Goal: Task Accomplishment & Management: Manage account settings

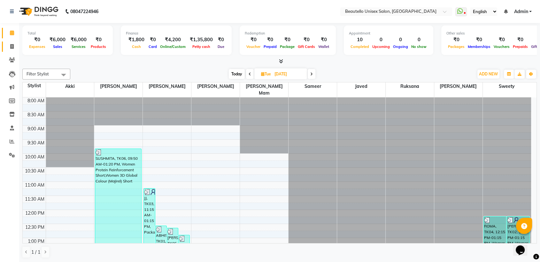
click at [12, 42] on link "Invoice" at bounding box center [9, 47] width 15 height 11
select select "5051"
select select "service"
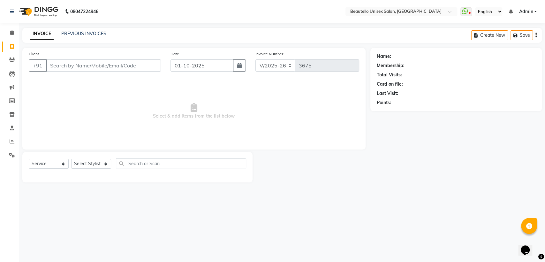
click at [77, 65] on input "Client" at bounding box center [103, 65] width 115 height 12
type input "rohit"
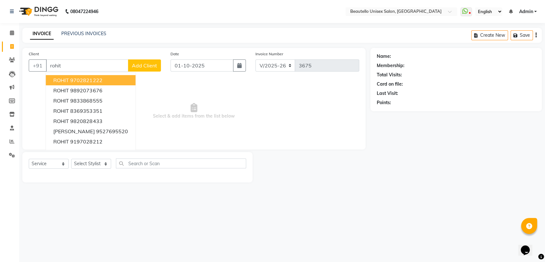
drag, startPoint x: 67, startPoint y: 66, endPoint x: 47, endPoint y: 62, distance: 21.1
click at [47, 62] on input "rohit" at bounding box center [87, 65] width 82 height 12
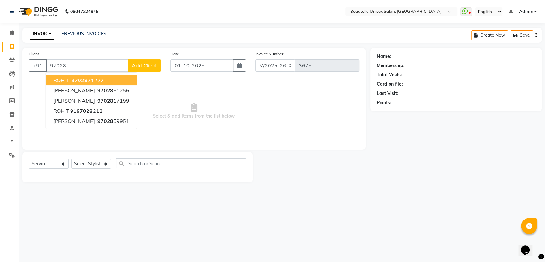
click at [79, 80] on span "97028" at bounding box center [80, 80] width 16 height 6
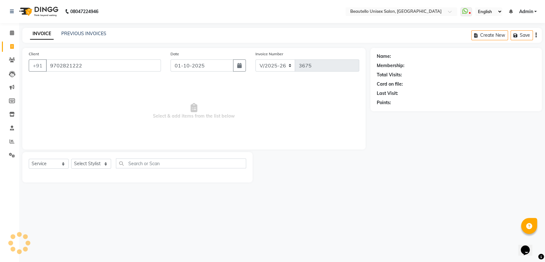
type input "9702821222"
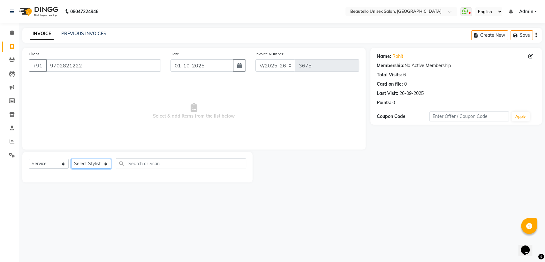
click at [93, 165] on select "Select Stylist Akki [PERSON_NAME] [PERSON_NAME] [PERSON_NAME] Sameer [PERSON_NA…" at bounding box center [91, 164] width 40 height 10
select select "32522"
click at [71, 159] on select "Select Stylist Akki [PERSON_NAME] [PERSON_NAME] [PERSON_NAME] Sameer [PERSON_NA…" at bounding box center [91, 164] width 40 height 10
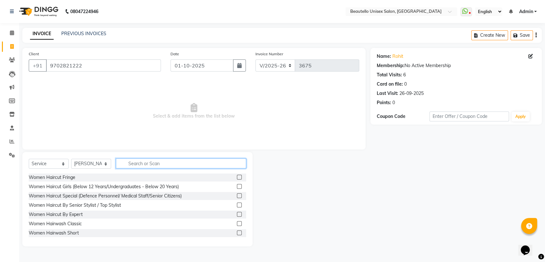
click at [148, 162] on input "text" at bounding box center [181, 163] width 130 height 10
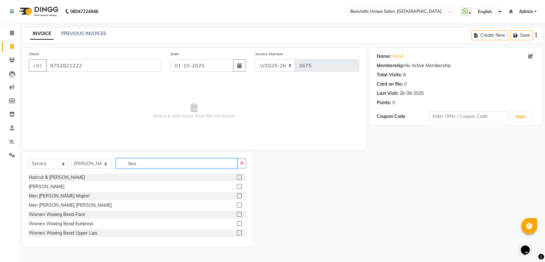
type input "bea"
click at [237, 186] on label at bounding box center [239, 186] width 5 height 5
click at [237, 186] on input "checkbox" at bounding box center [239, 187] width 4 height 4
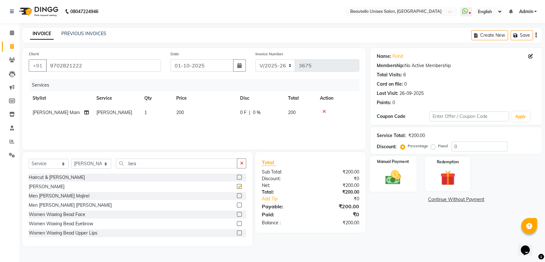
checkbox input "false"
click at [399, 172] on img at bounding box center [393, 177] width 25 height 18
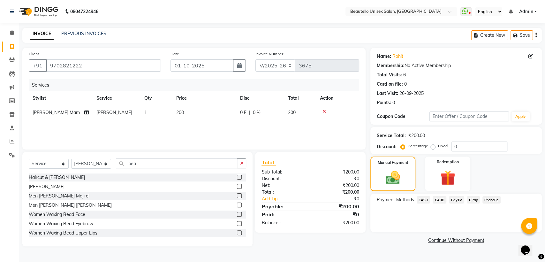
click at [423, 200] on span "CASH" at bounding box center [424, 199] width 14 height 7
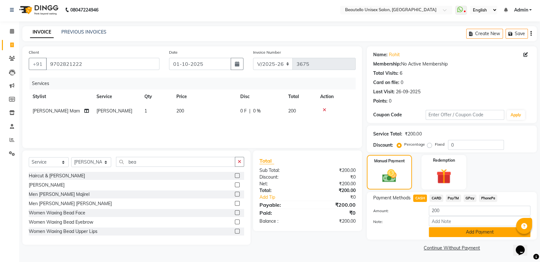
click at [448, 233] on button "Add Payment" at bounding box center [480, 232] width 102 height 10
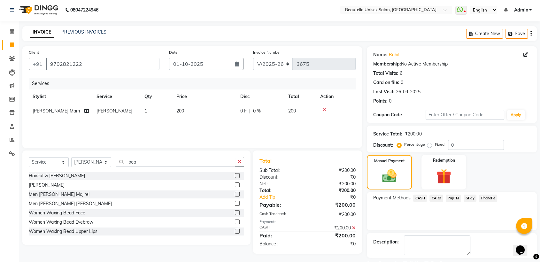
scroll to position [28, 0]
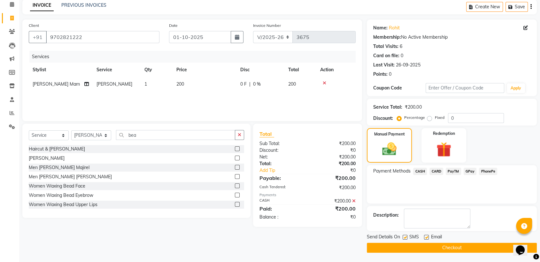
click at [405, 235] on label at bounding box center [405, 237] width 5 height 5
click at [405, 236] on input "checkbox" at bounding box center [405, 238] width 4 height 4
checkbox input "false"
click at [410, 250] on button "Checkout" at bounding box center [452, 248] width 170 height 10
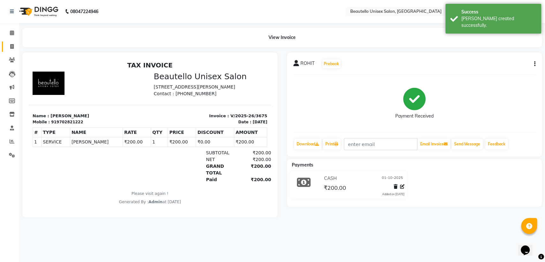
click at [10, 50] on span at bounding box center [11, 46] width 11 height 7
select select "5051"
select select "service"
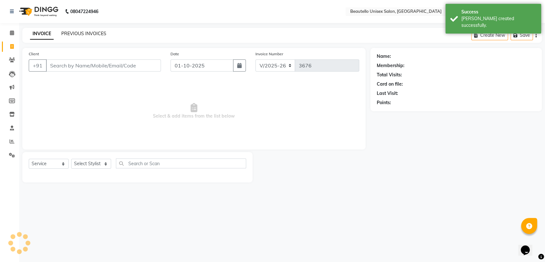
click at [83, 31] on link "PREVIOUS INVOICES" at bounding box center [83, 34] width 45 height 6
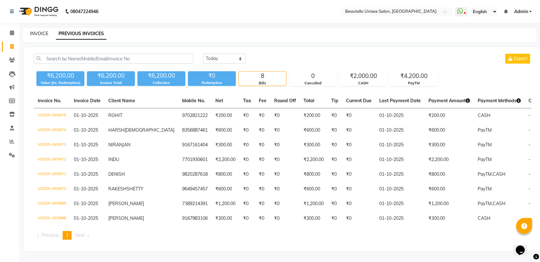
click at [36, 34] on link "INVOICE" at bounding box center [39, 34] width 18 height 6
select select "service"
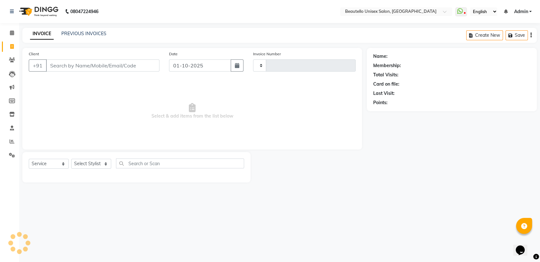
type input "3676"
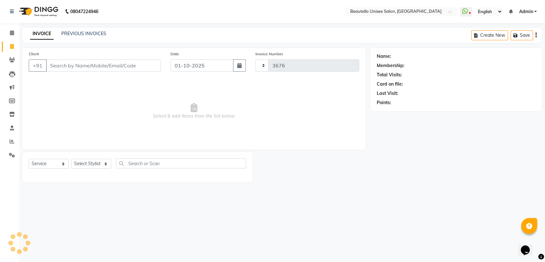
select select "5051"
click at [83, 61] on input "Client" at bounding box center [103, 65] width 115 height 12
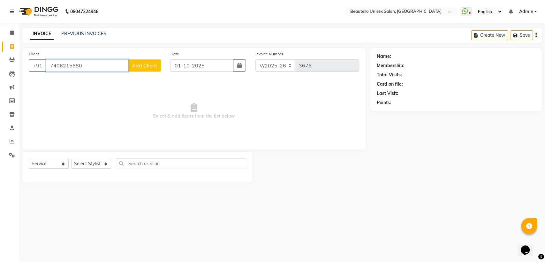
type input "7406215680"
click at [141, 66] on span "Add Client" at bounding box center [144, 65] width 25 height 6
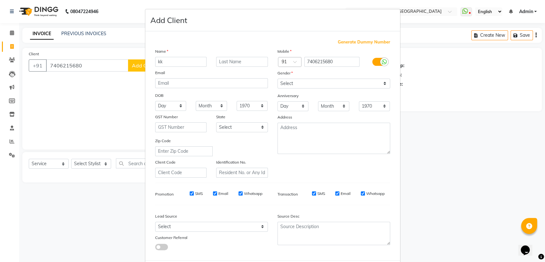
type input "kk"
click at [336, 84] on select "Select Male Female Other Prefer Not To Say" at bounding box center [334, 84] width 113 height 10
select select "male"
click at [278, 79] on select "Select Male Female Other Prefer Not To Say" at bounding box center [334, 84] width 113 height 10
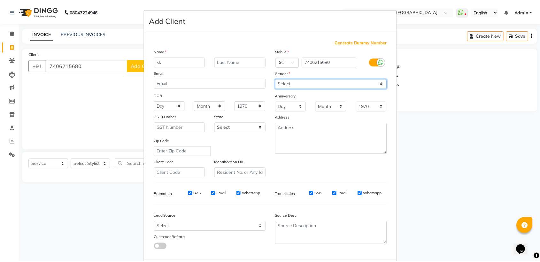
scroll to position [32, 0]
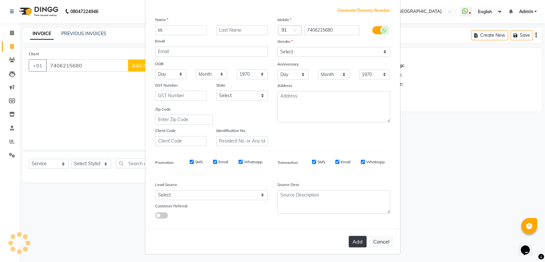
click at [353, 236] on button "Add" at bounding box center [358, 242] width 18 height 12
select select
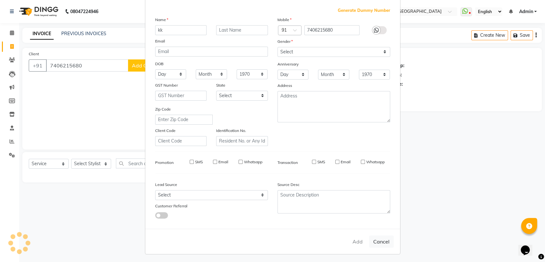
select select
checkbox input "false"
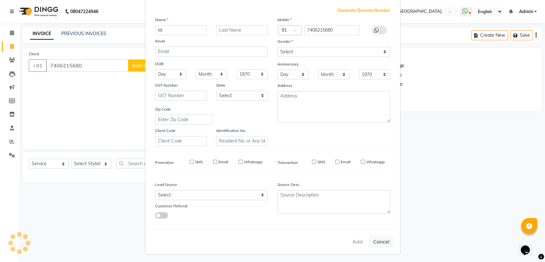
checkbox input "false"
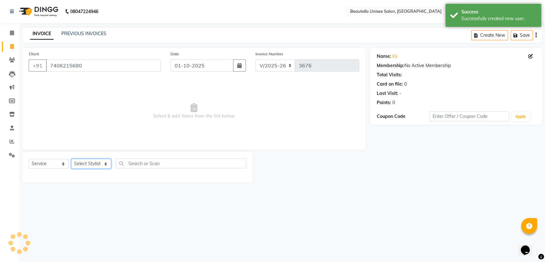
click at [86, 161] on select "Select Stylist Akki [PERSON_NAME] [PERSON_NAME] [PERSON_NAME] Sameer [PERSON_NA…" at bounding box center [91, 164] width 40 height 10
select select "31995"
click at [71, 159] on select "Select Stylist Akki [PERSON_NAME] [PERSON_NAME] [PERSON_NAME] Sameer [PERSON_NA…" at bounding box center [91, 164] width 40 height 10
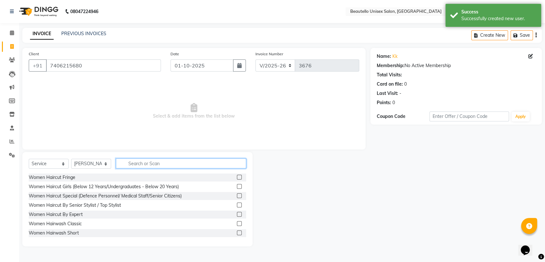
click at [164, 159] on input "text" at bounding box center [181, 163] width 130 height 10
type input "hairc"
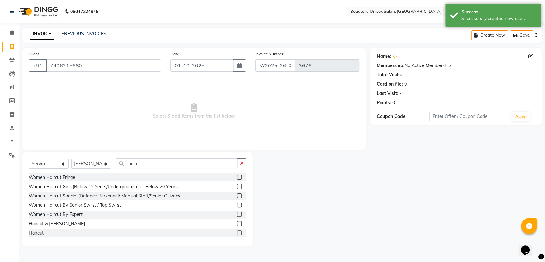
click at [237, 233] on label at bounding box center [239, 232] width 5 height 5
click at [237, 233] on input "checkbox" at bounding box center [239, 233] width 4 height 4
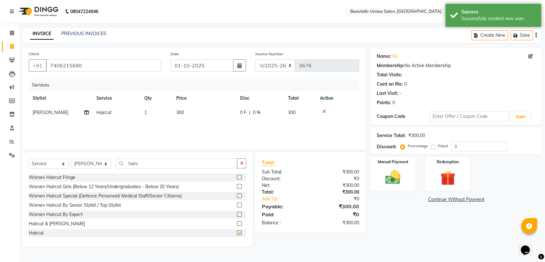
checkbox input "false"
click at [182, 112] on span "300" at bounding box center [180, 113] width 8 height 6
select select "31995"
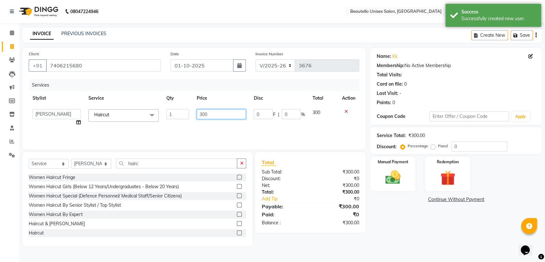
click at [202, 113] on input "300" at bounding box center [222, 114] width 50 height 10
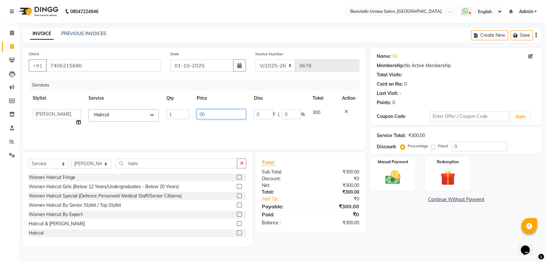
type input "400"
click at [392, 193] on div "Name: Kk Membership: No Active Membership Total Visits: Card on file: 0 Last Vi…" at bounding box center [459, 147] width 176 height 198
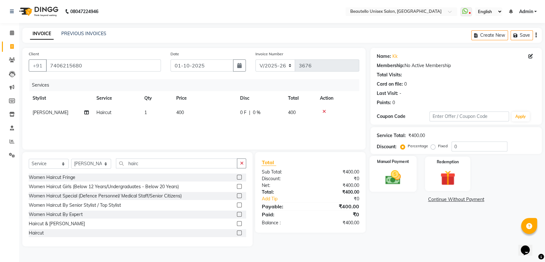
click at [406, 182] on div "Manual Payment" at bounding box center [393, 174] width 47 height 36
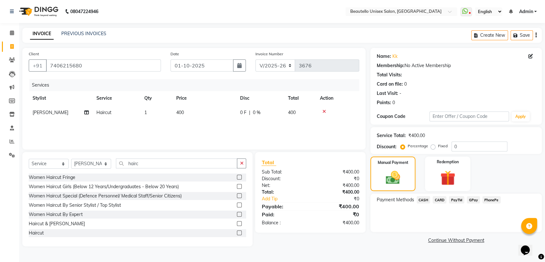
click at [422, 199] on span "CASH" at bounding box center [424, 199] width 14 height 7
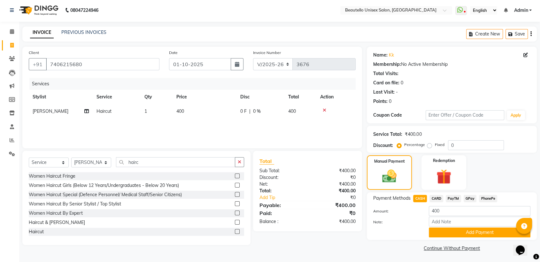
scroll to position [2, 0]
click at [442, 236] on button "Add Payment" at bounding box center [480, 232] width 102 height 10
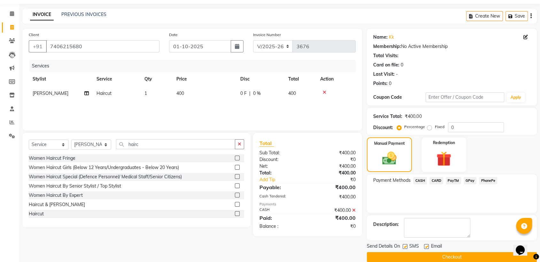
scroll to position [28, 0]
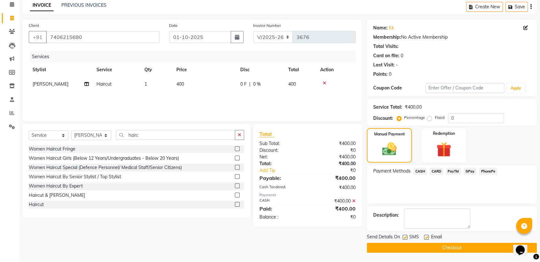
click at [404, 235] on label at bounding box center [405, 237] width 5 height 5
click at [404, 236] on input "checkbox" at bounding box center [405, 238] width 4 height 4
checkbox input "false"
click at [407, 248] on button "Checkout" at bounding box center [452, 248] width 170 height 10
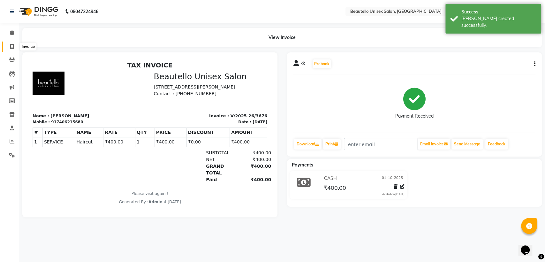
click at [10, 47] on span at bounding box center [11, 46] width 11 height 7
select select "5051"
select select "service"
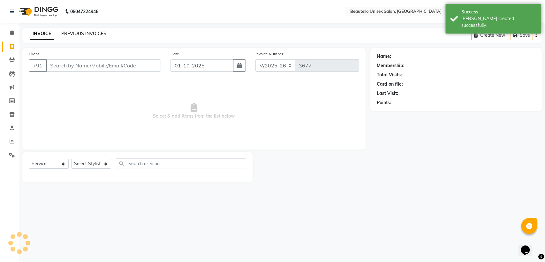
click at [95, 32] on link "PREVIOUS INVOICES" at bounding box center [83, 34] width 45 height 6
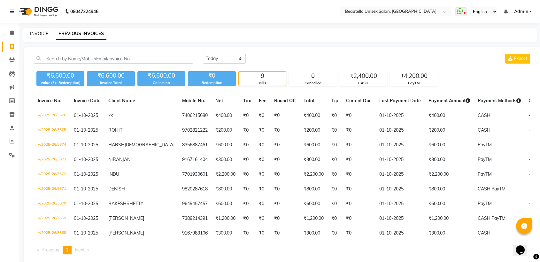
scroll to position [32, 0]
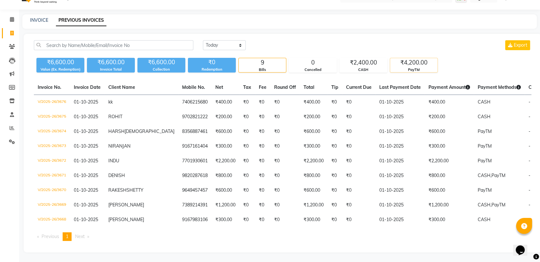
click at [400, 58] on div "₹4,200.00" at bounding box center [413, 62] width 47 height 9
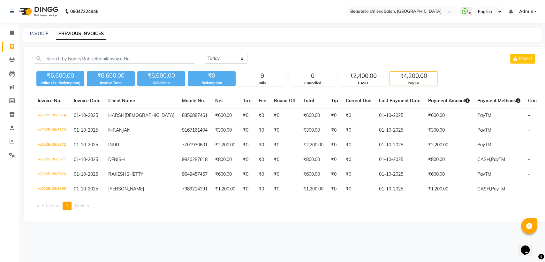
click at [406, 82] on div "PayTM" at bounding box center [413, 83] width 47 height 5
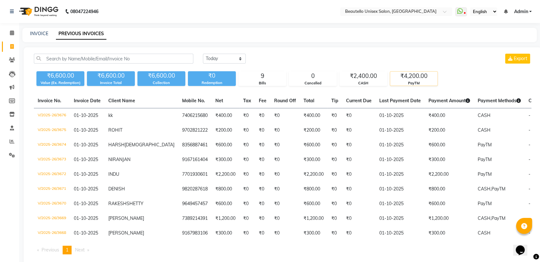
click at [406, 82] on div "PayTM" at bounding box center [413, 83] width 47 height 5
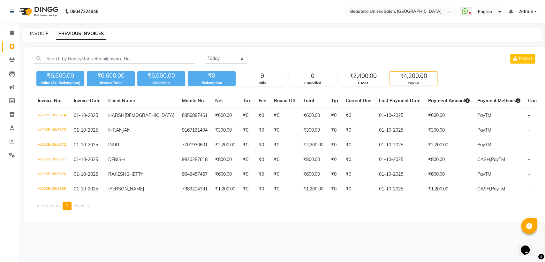
click at [40, 32] on link "INVOICE" at bounding box center [39, 34] width 18 height 6
select select "service"
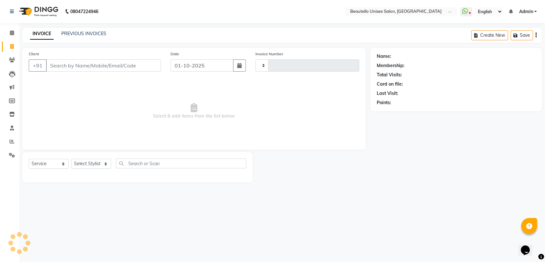
type input "3677"
select select "5051"
click at [94, 65] on input "Client" at bounding box center [103, 65] width 115 height 12
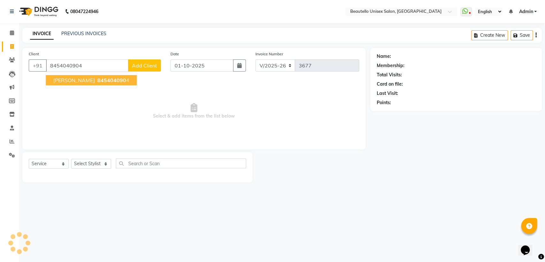
type input "8454040904"
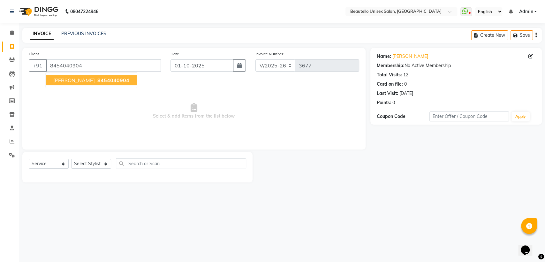
click at [97, 80] on span "8454040904" at bounding box center [113, 80] width 32 height 6
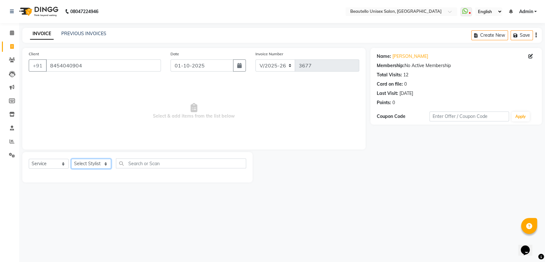
click at [86, 162] on select "Select Stylist Akki [PERSON_NAME] [PERSON_NAME] [PERSON_NAME] Sameer [PERSON_NA…" at bounding box center [91, 164] width 40 height 10
select select "31994"
click at [71, 159] on select "Select Stylist Akki [PERSON_NAME] [PERSON_NAME] [PERSON_NAME] Sameer [PERSON_NA…" at bounding box center [91, 164] width 40 height 10
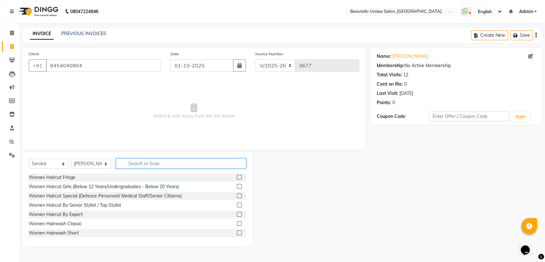
click at [148, 166] on input "text" at bounding box center [181, 163] width 130 height 10
type input "hairc"
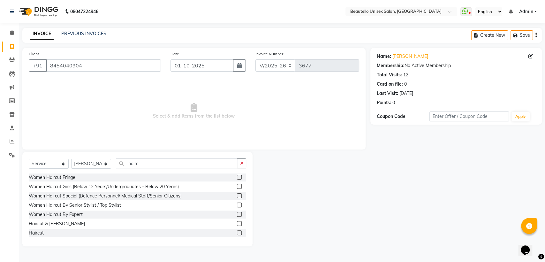
click at [237, 231] on label at bounding box center [239, 232] width 5 height 5
click at [237, 231] on input "checkbox" at bounding box center [239, 233] width 4 height 4
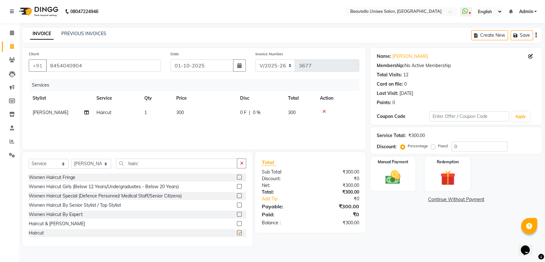
checkbox input "false"
click at [92, 163] on select "Select Stylist Akki [PERSON_NAME] [PERSON_NAME] [PERSON_NAME] Sameer [PERSON_NA…" at bounding box center [91, 164] width 40 height 10
select select "31995"
click at [71, 159] on select "Select Stylist Akki [PERSON_NAME] [PERSON_NAME] [PERSON_NAME] Sameer [PERSON_NA…" at bounding box center [91, 164] width 40 height 10
click at [237, 215] on label at bounding box center [239, 214] width 5 height 5
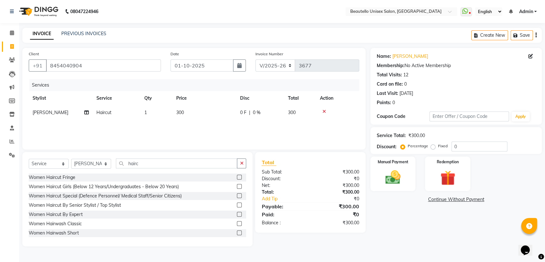
click at [237, 215] on input "checkbox" at bounding box center [239, 214] width 4 height 4
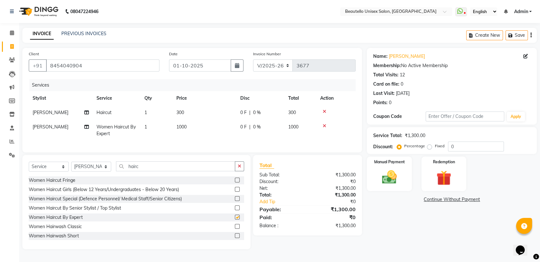
checkbox input "false"
click at [181, 123] on td "1000" at bounding box center [205, 130] width 64 height 21
select select "31995"
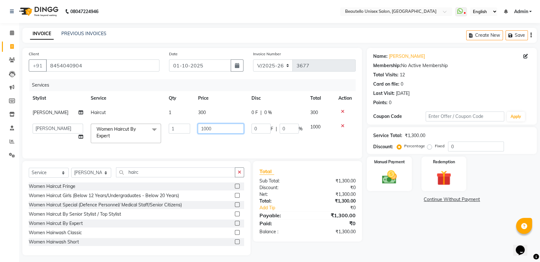
click at [210, 128] on input "1000" at bounding box center [221, 129] width 46 height 10
type input "100"
click at [380, 189] on div "Manual Payment" at bounding box center [389, 174] width 47 height 36
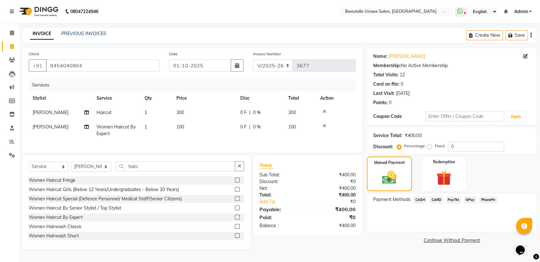
click at [452, 202] on span "PayTM" at bounding box center [453, 199] width 15 height 7
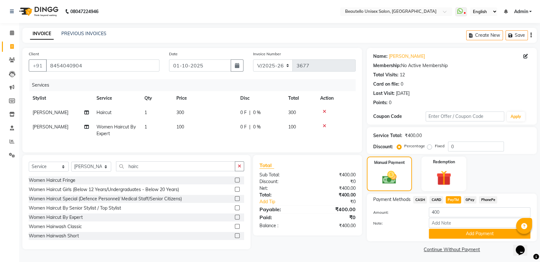
scroll to position [2, 0]
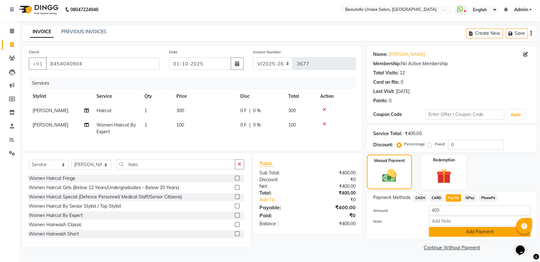
click at [437, 229] on button "Add Payment" at bounding box center [480, 232] width 102 height 10
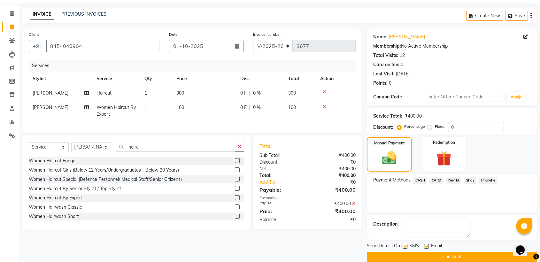
scroll to position [28, 0]
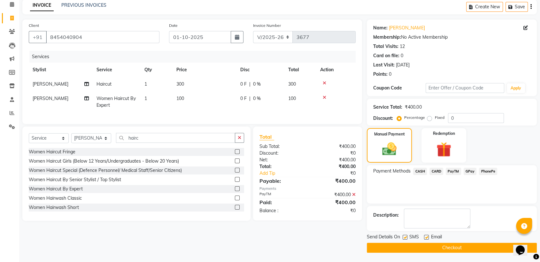
click at [407, 235] on label at bounding box center [405, 237] width 5 height 5
click at [407, 236] on input "checkbox" at bounding box center [405, 238] width 4 height 4
checkbox input "false"
click at [412, 246] on button "Checkout" at bounding box center [452, 248] width 170 height 10
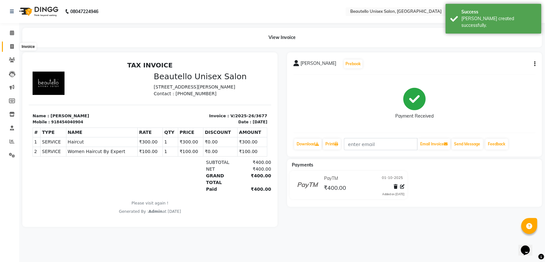
click at [14, 46] on span at bounding box center [11, 46] width 11 height 7
select select "5051"
select select "service"
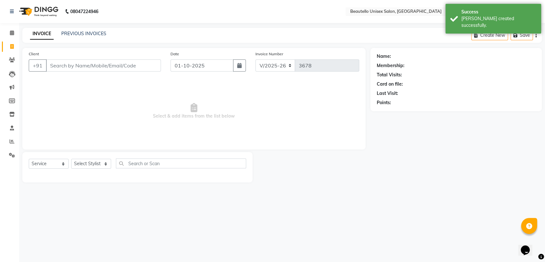
click at [61, 68] on input "Client" at bounding box center [103, 65] width 115 height 12
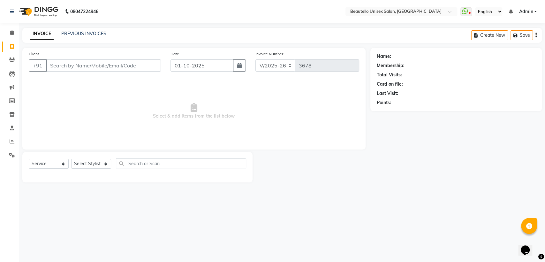
click at [66, 67] on input "Client" at bounding box center [103, 65] width 115 height 12
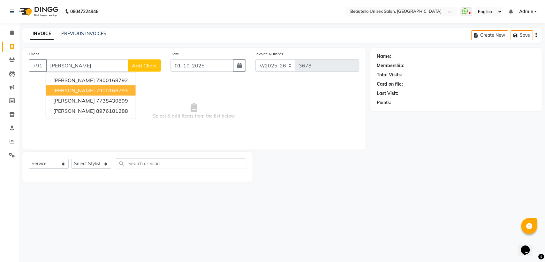
click at [96, 93] on ngb-highlight "7900168793" at bounding box center [112, 90] width 32 height 6
type input "7900168793"
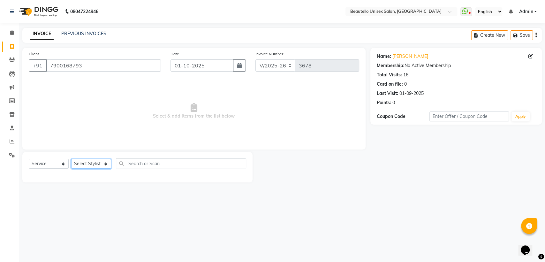
click at [82, 165] on select "Select Stylist Akki [PERSON_NAME] [PERSON_NAME] [PERSON_NAME] Sameer [PERSON_NA…" at bounding box center [91, 164] width 40 height 10
select select "31995"
click at [71, 159] on select "Select Stylist Akki [PERSON_NAME] [PERSON_NAME] [PERSON_NAME] Sameer [PERSON_NA…" at bounding box center [91, 164] width 40 height 10
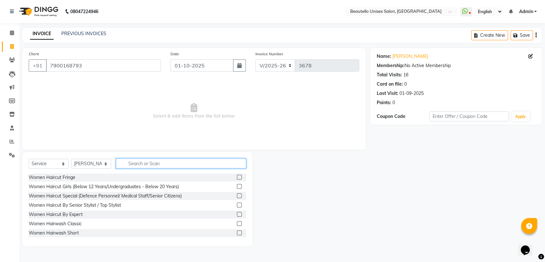
click at [148, 164] on input "text" at bounding box center [181, 163] width 130 height 10
type input "hairc"
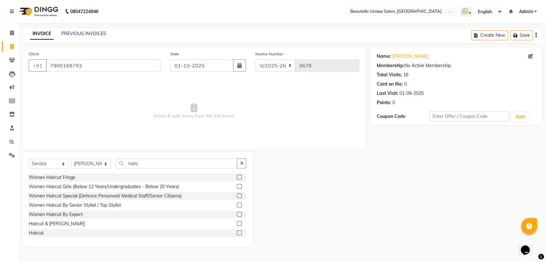
click at [237, 232] on label at bounding box center [239, 232] width 5 height 5
click at [237, 232] on input "checkbox" at bounding box center [239, 233] width 4 height 4
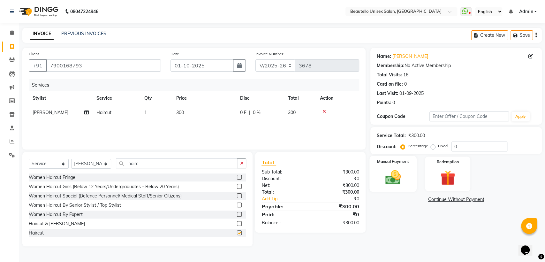
checkbox input "false"
click at [399, 181] on img at bounding box center [393, 177] width 25 height 18
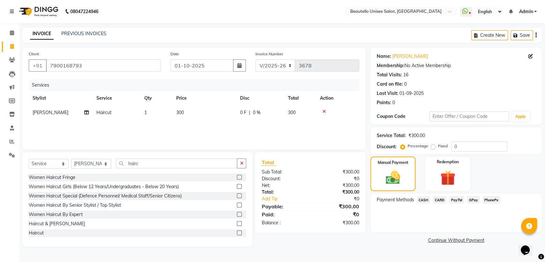
click at [453, 199] on span "PayTM" at bounding box center [456, 199] width 15 height 7
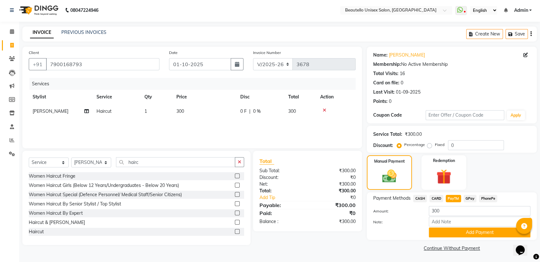
scroll to position [2, 0]
click at [436, 232] on button "Add Payment" at bounding box center [480, 232] width 102 height 10
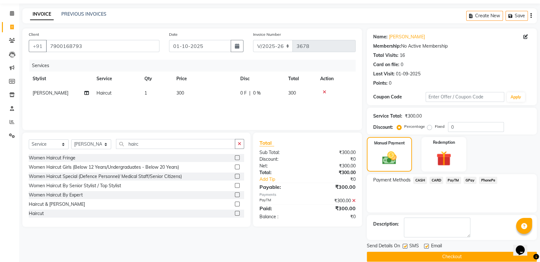
scroll to position [28, 0]
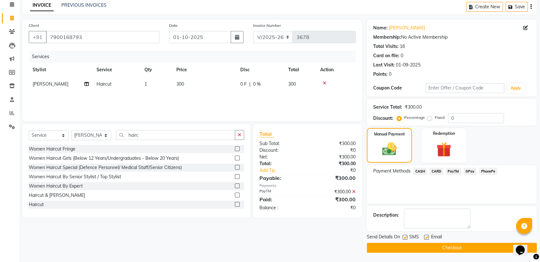
click at [403, 236] on label at bounding box center [405, 237] width 5 height 5
click at [403, 236] on input "checkbox" at bounding box center [405, 238] width 4 height 4
checkbox input "false"
click at [413, 245] on button "Checkout" at bounding box center [452, 248] width 170 height 10
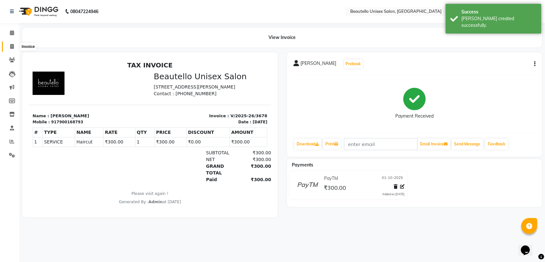
click at [12, 46] on icon at bounding box center [12, 46] width 4 height 5
select select "5051"
select select "service"
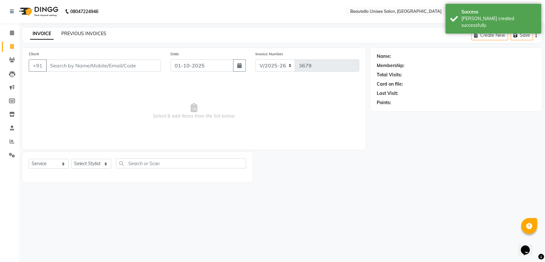
click at [73, 31] on link "PREVIOUS INVOICES" at bounding box center [83, 34] width 45 height 6
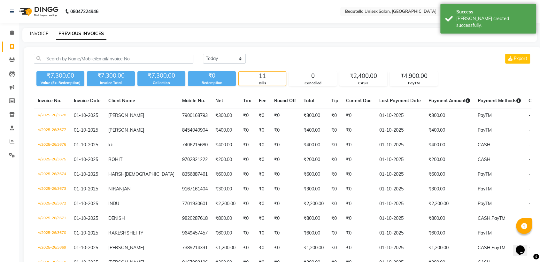
click at [41, 33] on link "INVOICE" at bounding box center [39, 34] width 18 height 6
select select "5051"
select select "service"
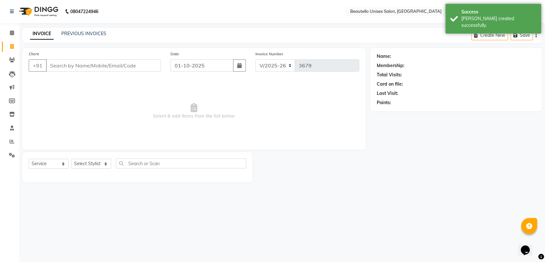
click at [69, 30] on div "PREVIOUS INVOICES" at bounding box center [83, 33] width 45 height 7
click at [66, 33] on link "PREVIOUS INVOICES" at bounding box center [83, 34] width 45 height 6
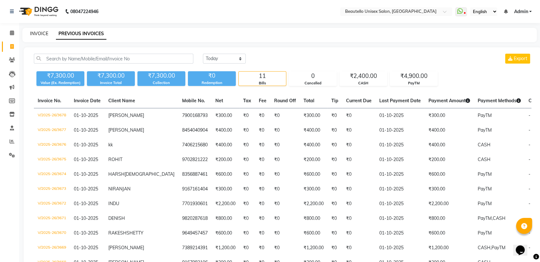
click at [42, 33] on link "INVOICE" at bounding box center [39, 34] width 18 height 6
select select "service"
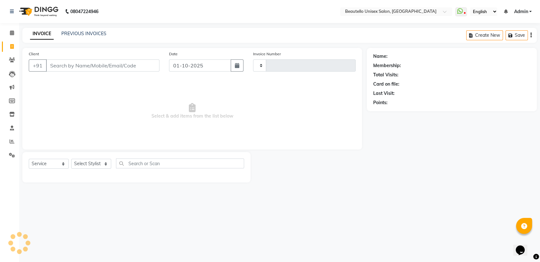
type input "3679"
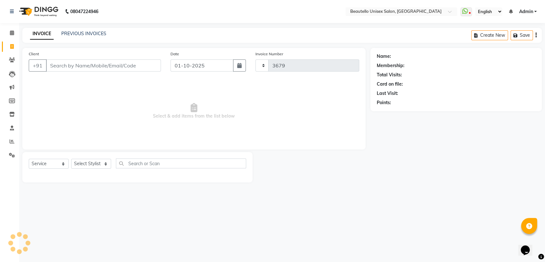
select select "5051"
click at [78, 36] on link "PREVIOUS INVOICES" at bounding box center [83, 34] width 45 height 6
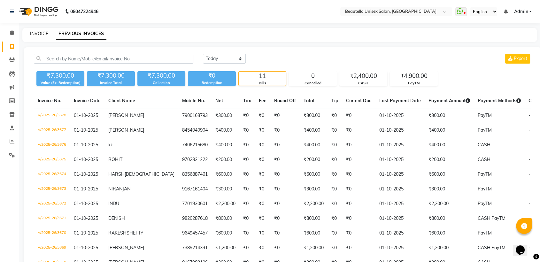
click at [36, 31] on link "INVOICE" at bounding box center [39, 34] width 18 height 6
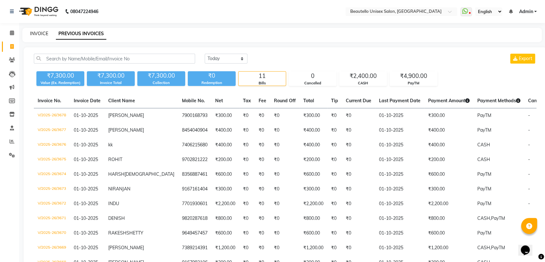
select select "5051"
select select "service"
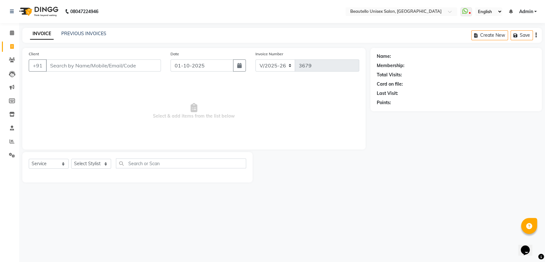
click at [62, 66] on input "Client" at bounding box center [103, 65] width 115 height 12
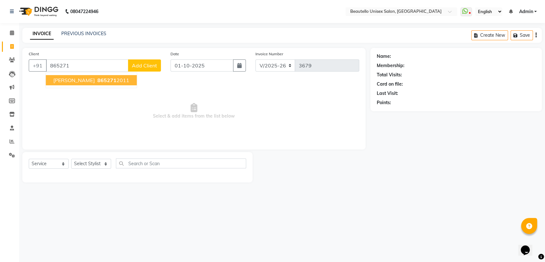
click at [77, 82] on span "[PERSON_NAME]" at bounding box center [73, 80] width 41 height 6
type input "8652712011"
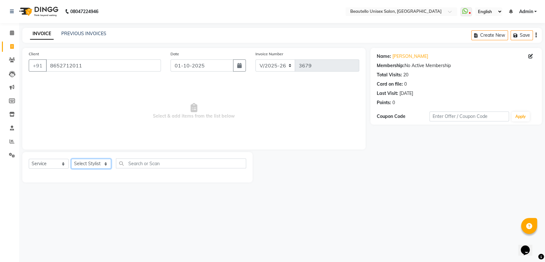
click at [95, 164] on select "Select Stylist Akki [PERSON_NAME] [PERSON_NAME] [PERSON_NAME] Sameer [PERSON_NA…" at bounding box center [91, 164] width 40 height 10
select select "31994"
click at [71, 159] on select "Select Stylist Akki [PERSON_NAME] [PERSON_NAME] [PERSON_NAME] Sameer [PERSON_NA…" at bounding box center [91, 164] width 40 height 10
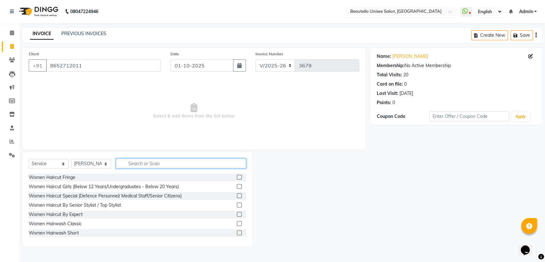
click at [141, 165] on input "text" at bounding box center [181, 163] width 130 height 10
type input "hairc"
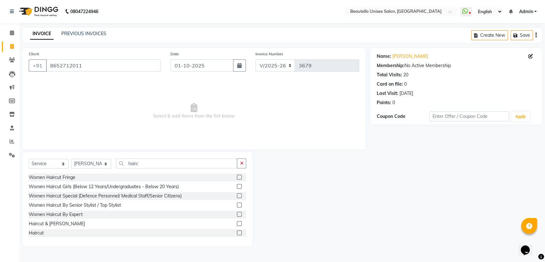
click at [237, 224] on label at bounding box center [239, 223] width 5 height 5
click at [237, 224] on input "checkbox" at bounding box center [239, 224] width 4 height 4
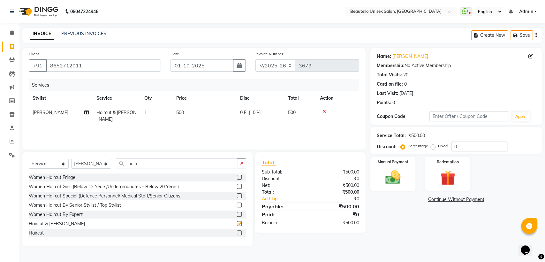
checkbox input "false"
click at [178, 113] on span "500" at bounding box center [180, 113] width 8 height 6
select select "31994"
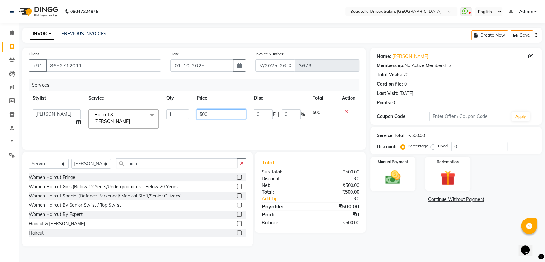
click at [202, 115] on input "500" at bounding box center [222, 114] width 50 height 10
type input "800"
click at [390, 180] on img at bounding box center [393, 177] width 25 height 18
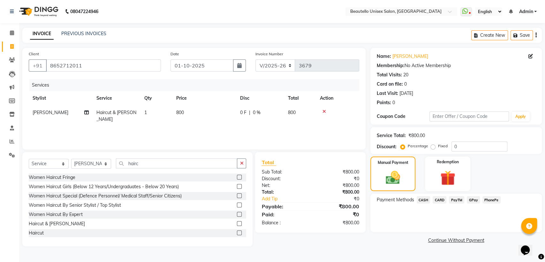
click at [453, 199] on span "PayTM" at bounding box center [456, 199] width 15 height 7
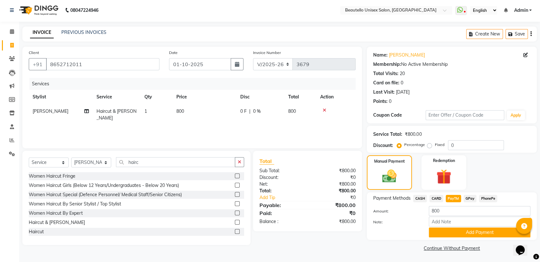
scroll to position [2, 0]
click at [447, 228] on button "Add Payment" at bounding box center [480, 232] width 102 height 10
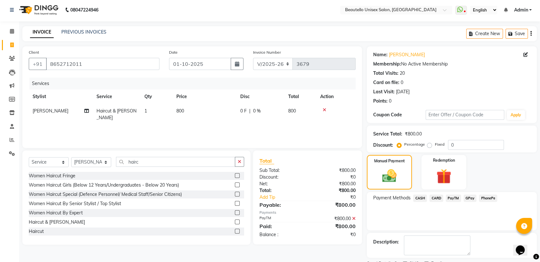
scroll to position [28, 0]
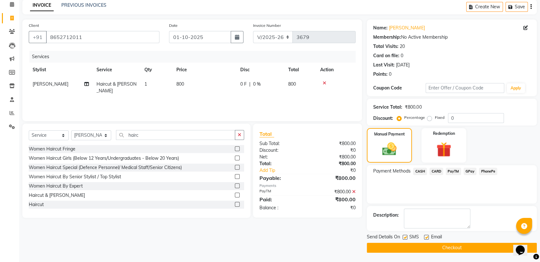
click at [405, 238] on label at bounding box center [405, 237] width 5 height 5
click at [405, 238] on input "checkbox" at bounding box center [405, 238] width 4 height 4
checkbox input "false"
click at [418, 248] on button "Checkout" at bounding box center [452, 248] width 170 height 10
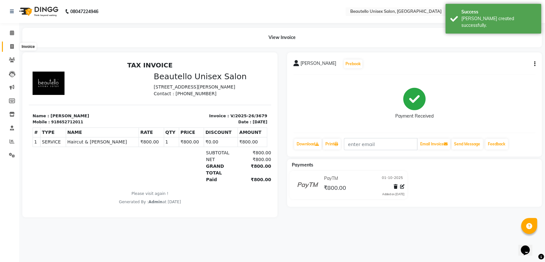
click at [11, 48] on icon at bounding box center [12, 46] width 4 height 5
select select "5051"
select select "service"
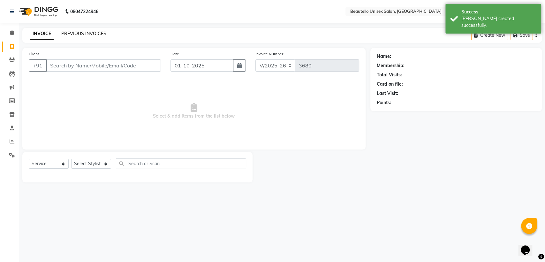
click at [77, 34] on link "PREVIOUS INVOICES" at bounding box center [83, 34] width 45 height 6
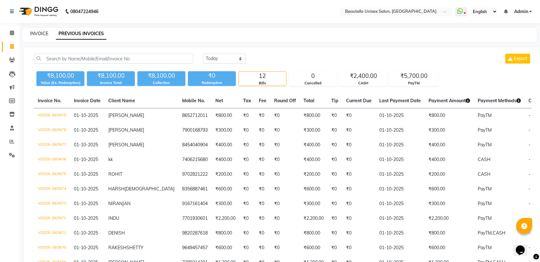
click at [38, 35] on link "INVOICE" at bounding box center [39, 34] width 18 height 6
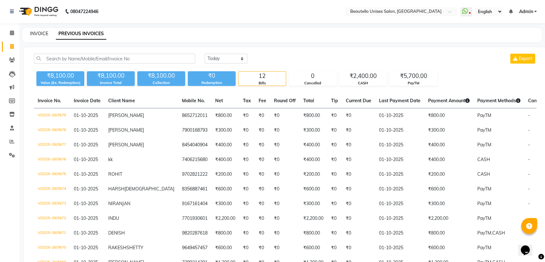
select select "5051"
select select "service"
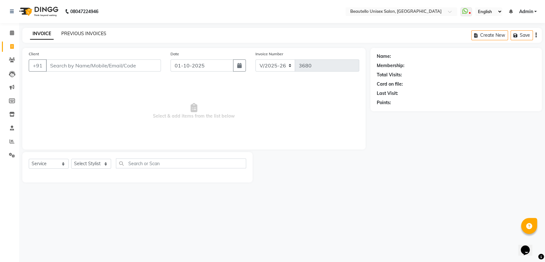
click at [79, 32] on link "PREVIOUS INVOICES" at bounding box center [83, 34] width 45 height 6
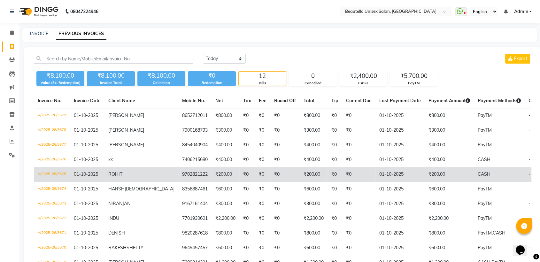
click at [239, 177] on td "₹0" at bounding box center [247, 174] width 16 height 15
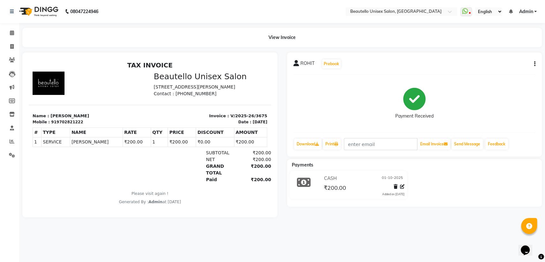
click at [535, 64] on icon "button" at bounding box center [535, 64] width 1 height 0
click at [497, 74] on div "Edit Invoice" at bounding box center [503, 72] width 44 height 8
select select "service"
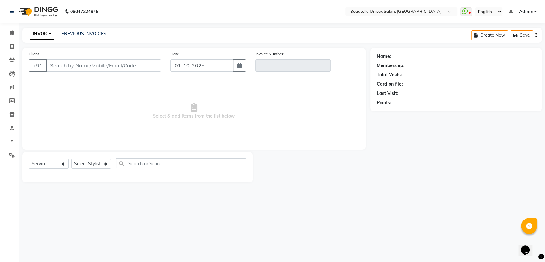
type input "9702821222"
type input "V/2025-26/3675"
select select "select"
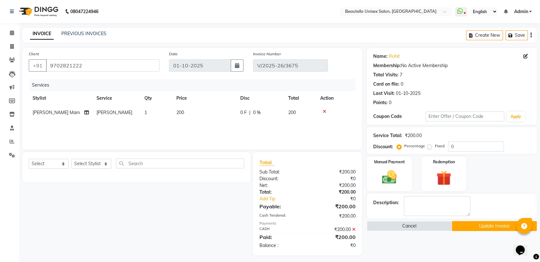
click at [176, 113] on span "200" at bounding box center [180, 113] width 8 height 6
select select "32522"
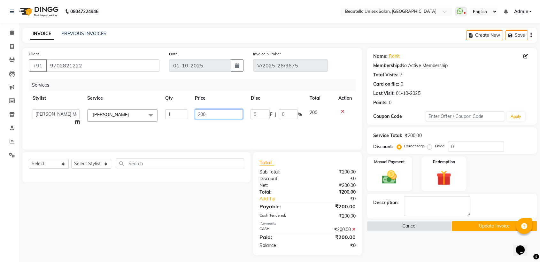
click at [200, 113] on input "200" at bounding box center [219, 114] width 48 height 10
type input "200"
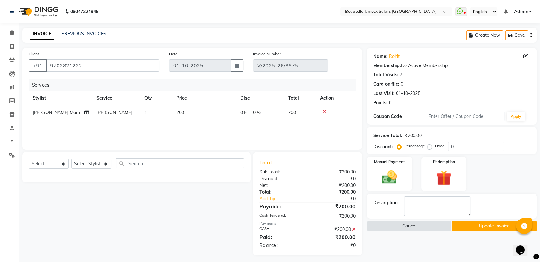
click at [158, 113] on td "1" at bounding box center [157, 112] width 32 height 14
select select "32522"
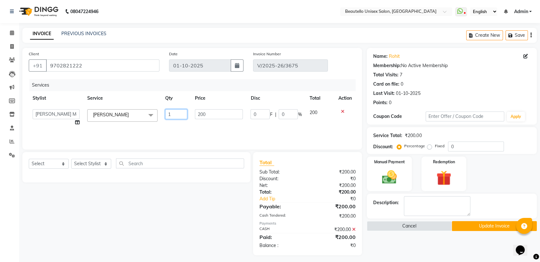
click at [171, 113] on input "1" at bounding box center [176, 114] width 22 height 10
type input "2"
click at [390, 175] on img at bounding box center [389, 177] width 25 height 18
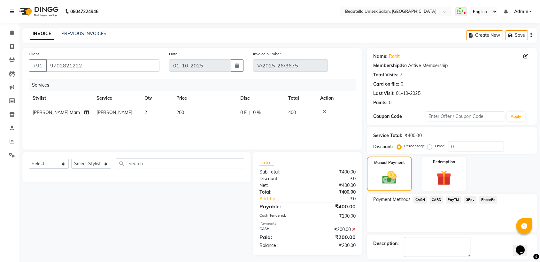
click at [419, 198] on span "CASH" at bounding box center [420, 199] width 14 height 7
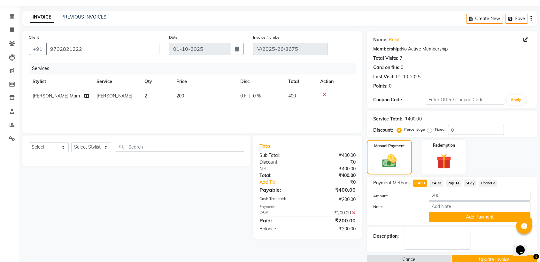
scroll to position [28, 0]
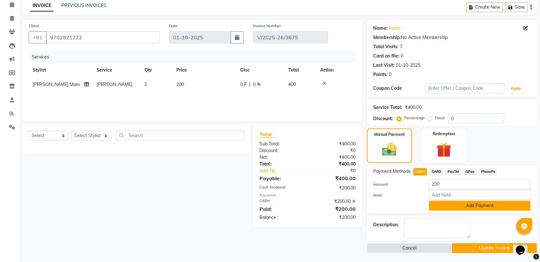
click at [443, 201] on button "Add Payment" at bounding box center [480, 206] width 102 height 10
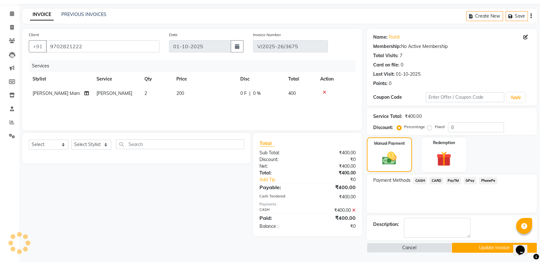
click at [460, 245] on button "Update Invoice" at bounding box center [494, 248] width 85 height 10
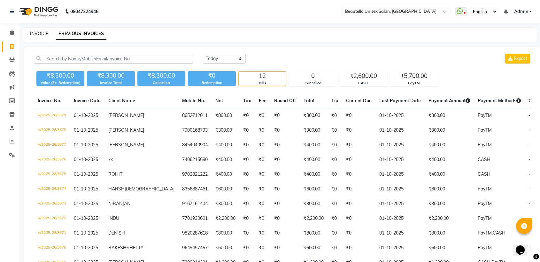
click at [35, 33] on link "INVOICE" at bounding box center [39, 34] width 18 height 6
select select "5051"
select select "service"
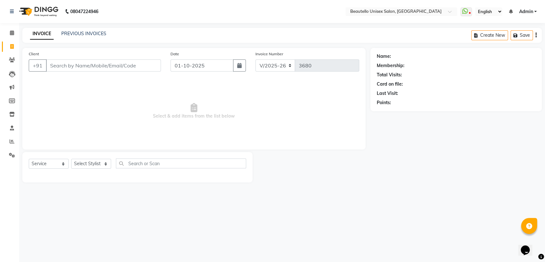
click at [36, 34] on link "INVOICE" at bounding box center [42, 34] width 24 height 12
click at [61, 66] on input "Client" at bounding box center [103, 65] width 115 height 12
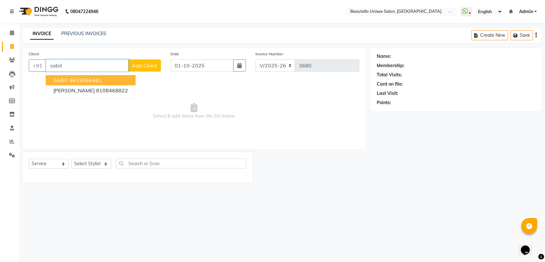
click at [79, 79] on ngb-highlight "9619584481" at bounding box center [86, 80] width 32 height 6
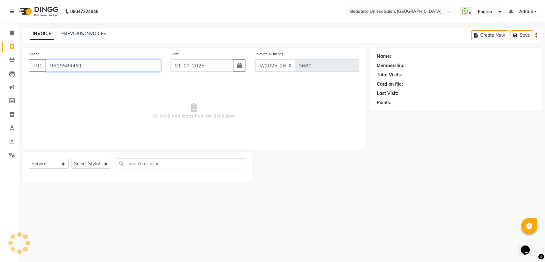
type input "9619584481"
select select "1: Object"
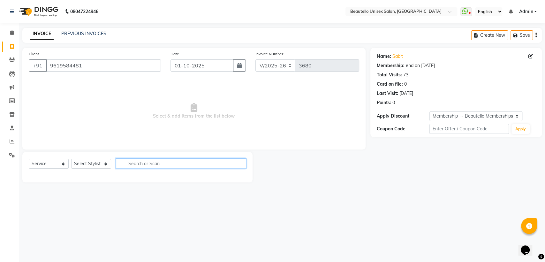
click at [133, 165] on input "text" at bounding box center [181, 163] width 130 height 10
type input "beae"
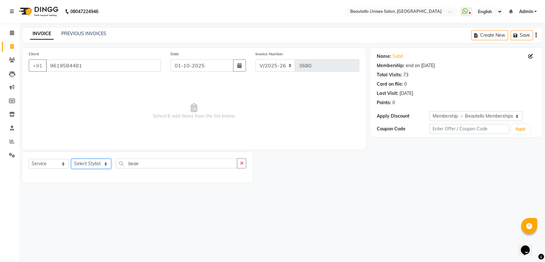
click at [95, 164] on select "Select Stylist Akki [PERSON_NAME] [PERSON_NAME] [PERSON_NAME] Sameer [PERSON_NA…" at bounding box center [91, 164] width 40 height 10
select select "31994"
click at [71, 159] on select "Select Stylist Akki [PERSON_NAME] [PERSON_NAME] [PERSON_NAME] Sameer [PERSON_NA…" at bounding box center [91, 164] width 40 height 10
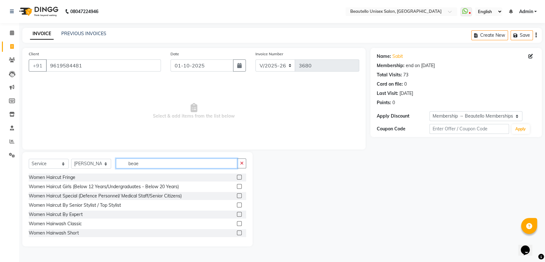
click at [148, 164] on input "beae" at bounding box center [176, 163] width 121 height 10
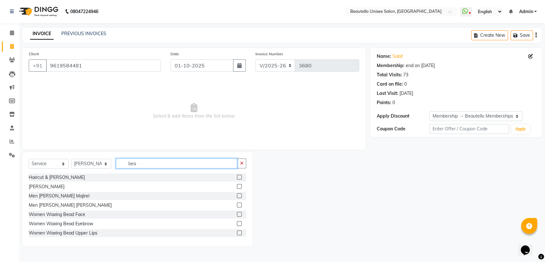
type input "bea"
click at [237, 187] on label at bounding box center [239, 186] width 5 height 5
click at [237, 187] on input "checkbox" at bounding box center [239, 187] width 4 height 4
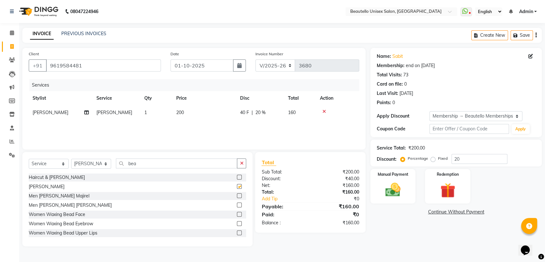
checkbox input "false"
click at [391, 178] on div "Manual Payment" at bounding box center [393, 186] width 47 height 36
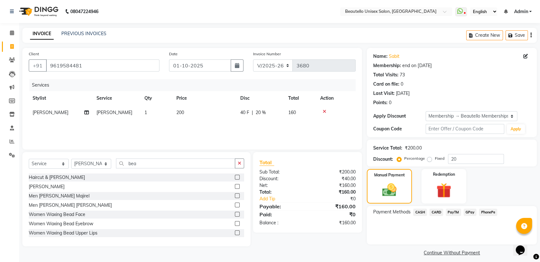
click at [455, 212] on span "PayTM" at bounding box center [453, 212] width 15 height 7
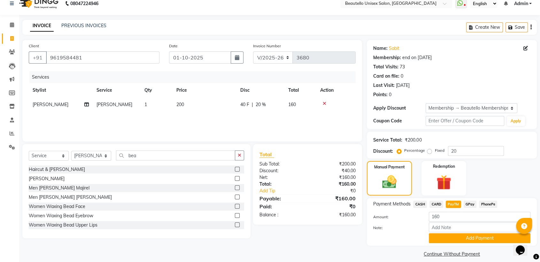
scroll to position [14, 0]
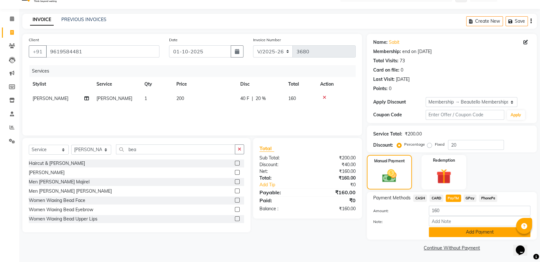
click at [461, 231] on button "Add Payment" at bounding box center [480, 232] width 102 height 10
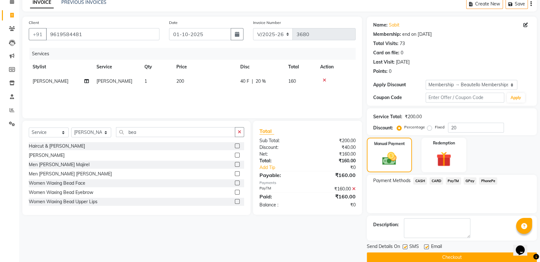
scroll to position [41, 0]
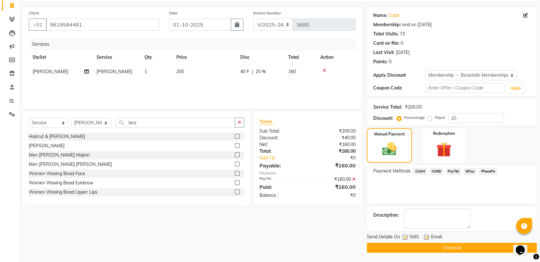
click at [405, 237] on label at bounding box center [405, 237] width 5 height 5
click at [405, 237] on input "checkbox" at bounding box center [405, 238] width 4 height 4
checkbox input "false"
click at [414, 246] on button "Checkout" at bounding box center [452, 248] width 170 height 10
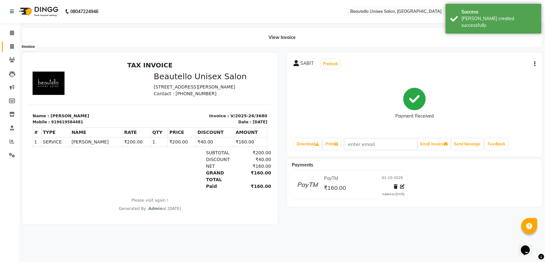
click at [10, 47] on icon at bounding box center [12, 46] width 4 height 5
select select "5051"
select select "service"
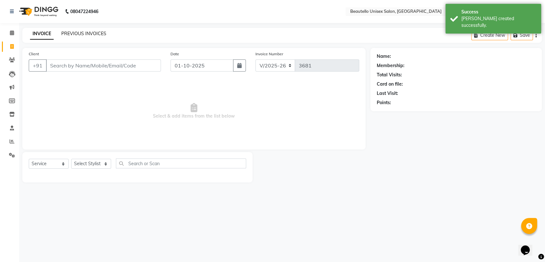
click at [68, 34] on link "PREVIOUS INVOICES" at bounding box center [83, 34] width 45 height 6
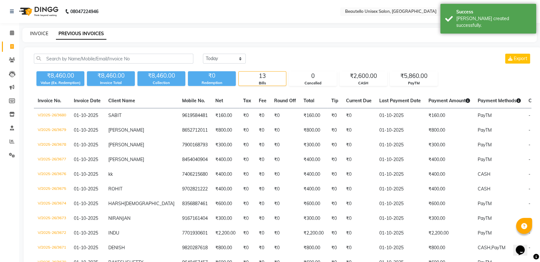
click at [41, 35] on link "INVOICE" at bounding box center [39, 34] width 18 height 6
select select "5051"
select select "service"
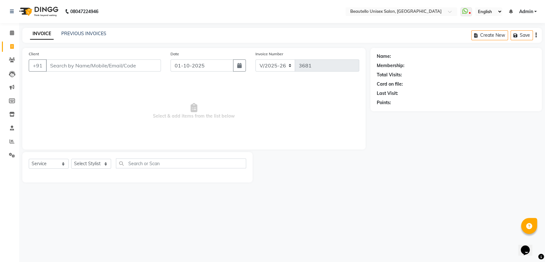
click at [65, 62] on input "Client" at bounding box center [103, 65] width 115 height 12
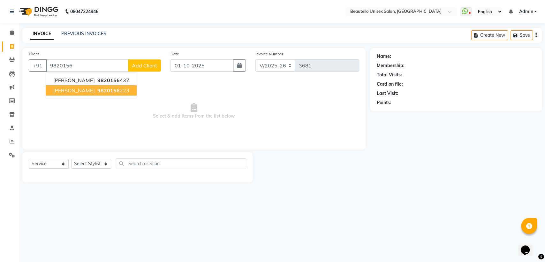
click at [97, 89] on span "9820156" at bounding box center [108, 90] width 22 height 6
type input "9820156223"
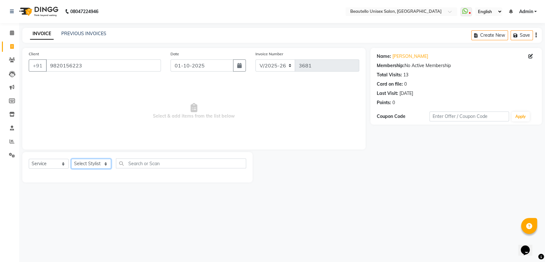
click at [92, 164] on select "Select Stylist Akki [PERSON_NAME] [PERSON_NAME] [PERSON_NAME] Sameer [PERSON_NA…" at bounding box center [91, 164] width 40 height 10
select select "31995"
click at [71, 159] on select "Select Stylist Akki [PERSON_NAME] [PERSON_NAME] [PERSON_NAME] Sameer [PERSON_NA…" at bounding box center [91, 164] width 40 height 10
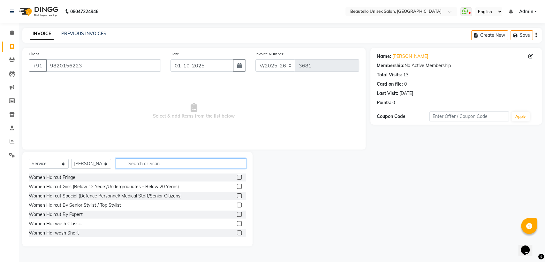
click at [167, 164] on input "text" at bounding box center [181, 163] width 130 height 10
type input "hairc"
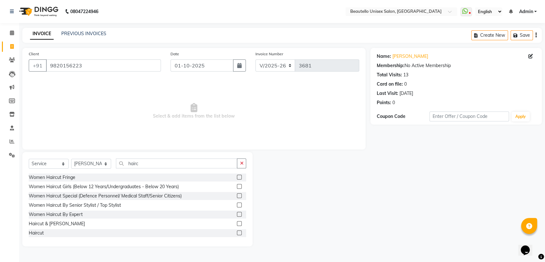
click at [237, 231] on label at bounding box center [239, 232] width 5 height 5
click at [237, 231] on input "checkbox" at bounding box center [239, 233] width 4 height 4
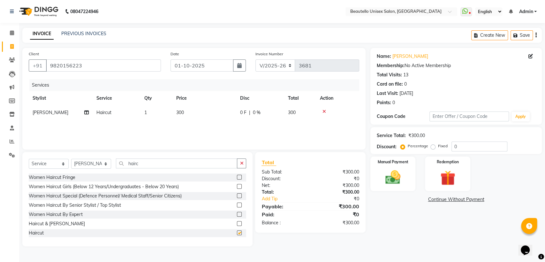
checkbox input "false"
click at [390, 187] on div "Manual Payment" at bounding box center [393, 174] width 47 height 36
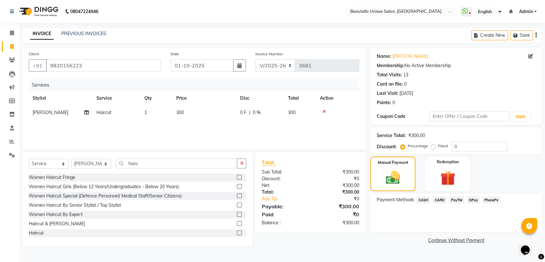
click at [426, 200] on span "CASH" at bounding box center [424, 199] width 14 height 7
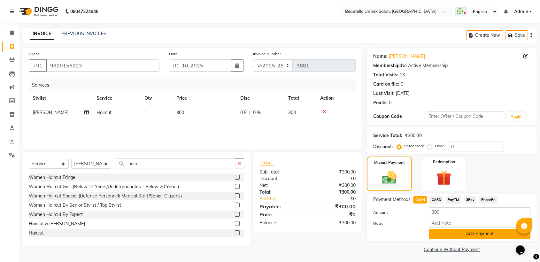
click at [449, 236] on button "Add Payment" at bounding box center [480, 234] width 102 height 10
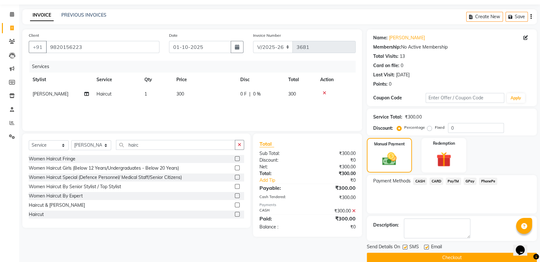
scroll to position [28, 0]
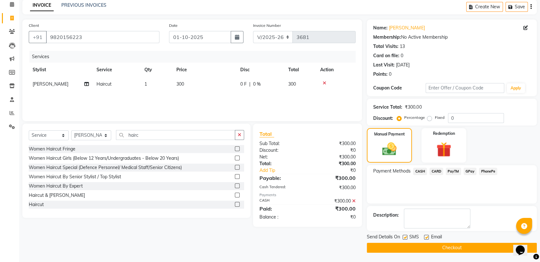
click at [406, 238] on label at bounding box center [405, 237] width 5 height 5
click at [406, 238] on input "checkbox" at bounding box center [405, 238] width 4 height 4
checkbox input "false"
click at [415, 248] on button "Checkout" at bounding box center [452, 248] width 170 height 10
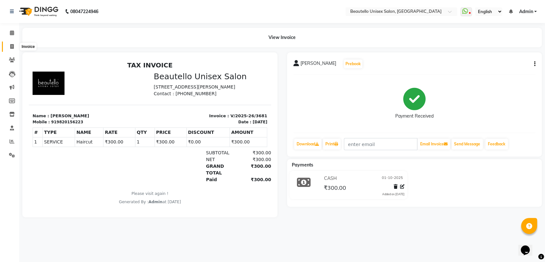
click at [14, 45] on span at bounding box center [11, 46] width 11 height 7
select select "5051"
select select "service"
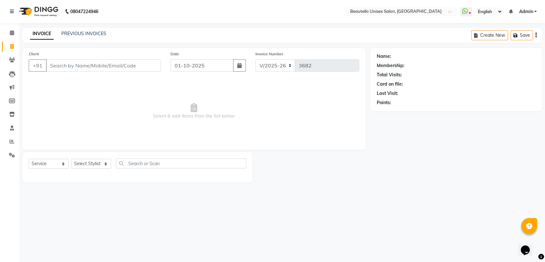
click at [74, 70] on input "Client" at bounding box center [103, 65] width 115 height 12
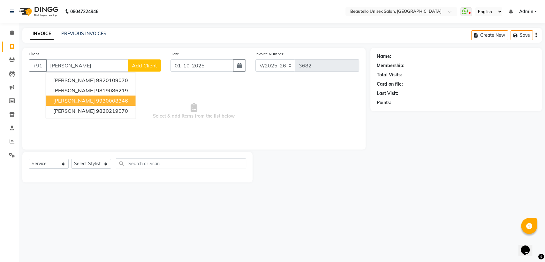
click at [77, 103] on span "MIHIR DALVI" at bounding box center [73, 100] width 41 height 6
type input "9930008346"
select select "1: Object"
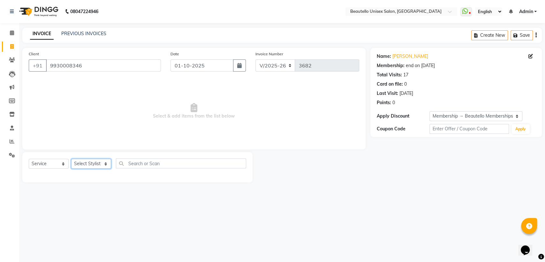
click at [87, 161] on select "Select Stylist Akki [PERSON_NAME] [PERSON_NAME] [PERSON_NAME] Sameer [PERSON_NA…" at bounding box center [91, 164] width 40 height 10
select select "31994"
click at [71, 159] on select "Select Stylist Akki [PERSON_NAME] [PERSON_NAME] [PERSON_NAME] Sameer [PERSON_NA…" at bounding box center [91, 164] width 40 height 10
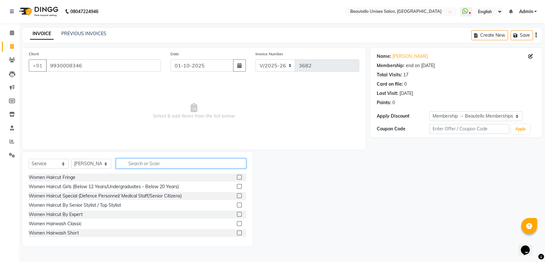
click at [141, 166] on input "text" at bounding box center [181, 163] width 130 height 10
type input "hairc"
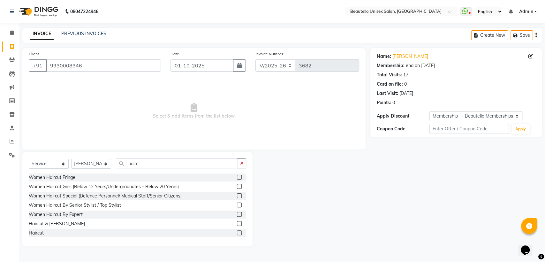
click at [237, 223] on label at bounding box center [239, 223] width 5 height 5
click at [237, 223] on input "checkbox" at bounding box center [239, 224] width 4 height 4
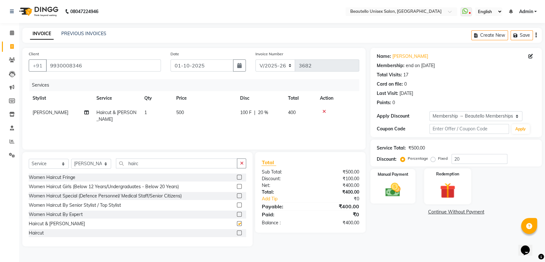
checkbox input "false"
click at [398, 196] on img at bounding box center [393, 190] width 25 height 18
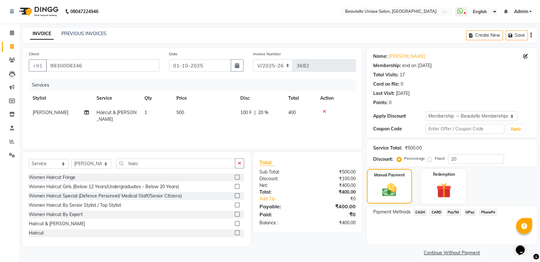
click at [418, 210] on span "CASH" at bounding box center [420, 212] width 14 height 7
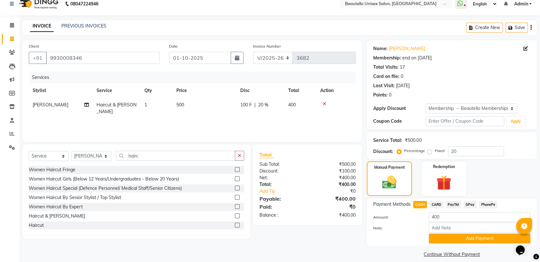
scroll to position [14, 0]
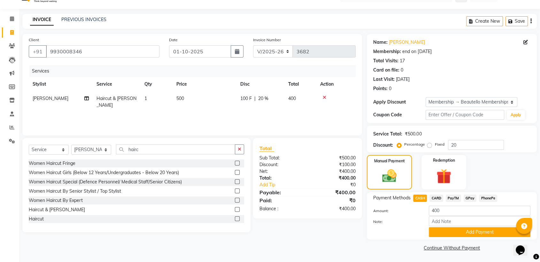
click at [264, 98] on span "20 %" at bounding box center [263, 98] width 10 height 7
select select "31994"
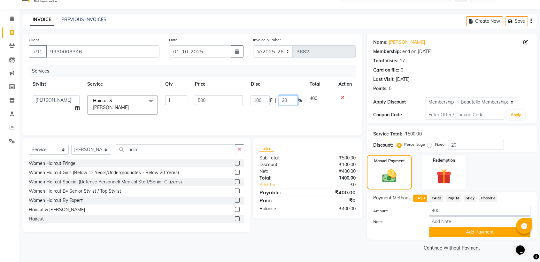
click at [284, 100] on input "20" at bounding box center [288, 100] width 19 height 10
type input "0"
click at [420, 197] on span "CASH" at bounding box center [420, 198] width 14 height 7
type input "500"
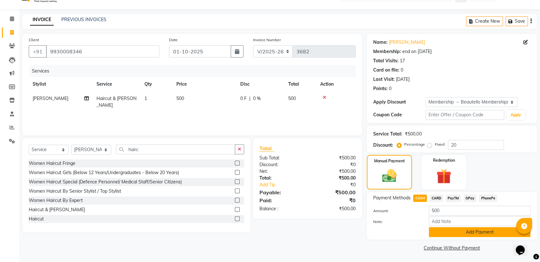
click at [445, 231] on button "Add Payment" at bounding box center [480, 232] width 102 height 10
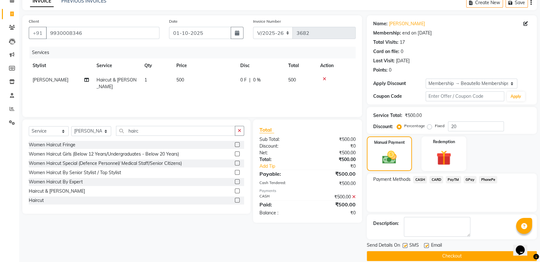
scroll to position [41, 0]
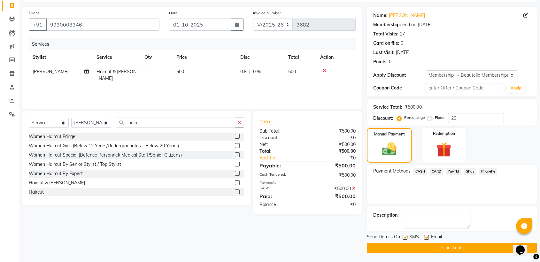
click at [405, 236] on label at bounding box center [405, 237] width 5 height 5
click at [405, 236] on input "checkbox" at bounding box center [405, 238] width 4 height 4
checkbox input "false"
click at [410, 248] on button "Checkout" at bounding box center [452, 248] width 170 height 10
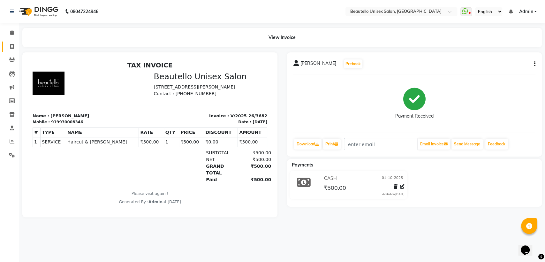
click at [13, 51] on link "Invoice" at bounding box center [9, 47] width 15 height 11
select select "5051"
select select "service"
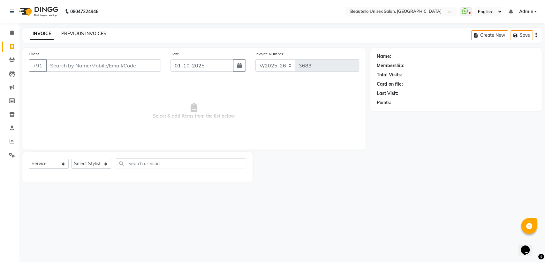
click at [77, 34] on link "PREVIOUS INVOICES" at bounding box center [83, 34] width 45 height 6
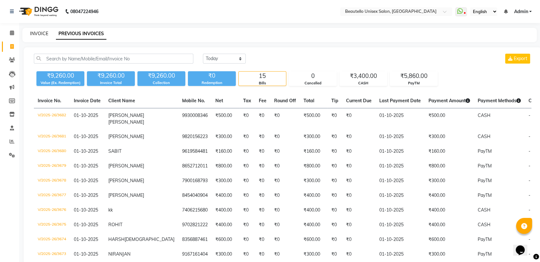
click at [36, 32] on link "INVOICE" at bounding box center [39, 34] width 18 height 6
select select "5051"
select select "service"
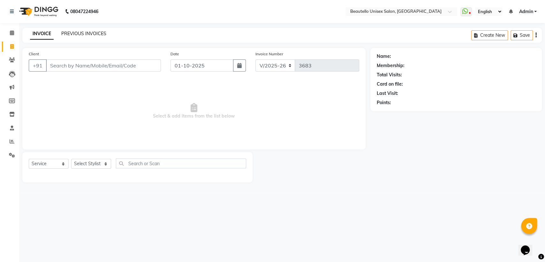
click at [84, 32] on link "PREVIOUS INVOICES" at bounding box center [83, 34] width 45 height 6
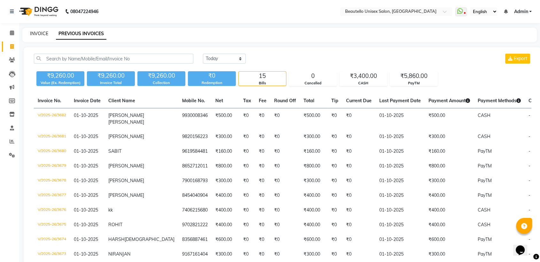
click at [38, 34] on link "INVOICE" at bounding box center [39, 34] width 18 height 6
select select "5051"
select select "service"
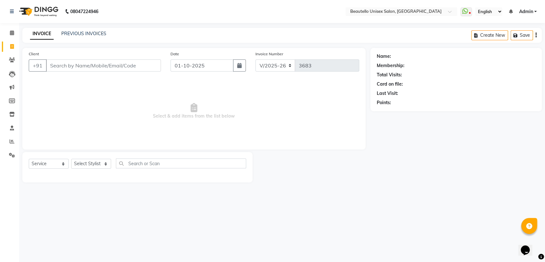
click at [70, 62] on input "Client" at bounding box center [103, 65] width 115 height 12
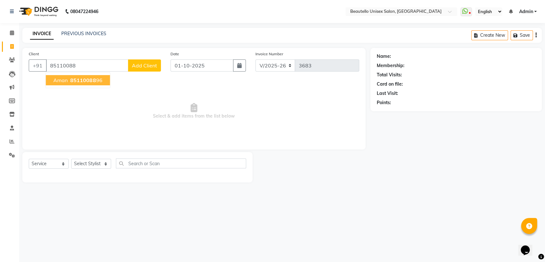
click at [79, 79] on span "85110088" at bounding box center [83, 80] width 26 height 6
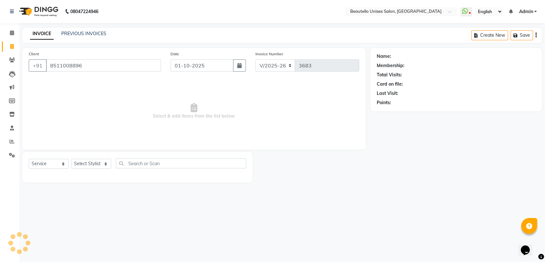
type input "8511008896"
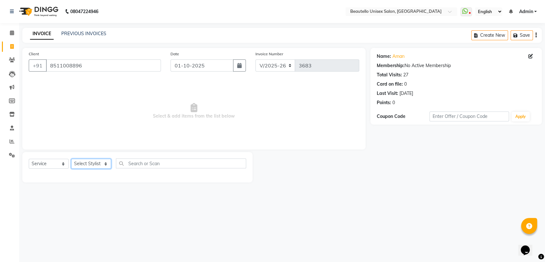
click at [84, 164] on select "Select Stylist Akki [PERSON_NAME] [PERSON_NAME] [PERSON_NAME] Sameer [PERSON_NA…" at bounding box center [91, 164] width 40 height 10
select select "31995"
click at [71, 159] on select "Select Stylist Akki [PERSON_NAME] [PERSON_NAME] [PERSON_NAME] Sameer [PERSON_NA…" at bounding box center [91, 164] width 40 height 10
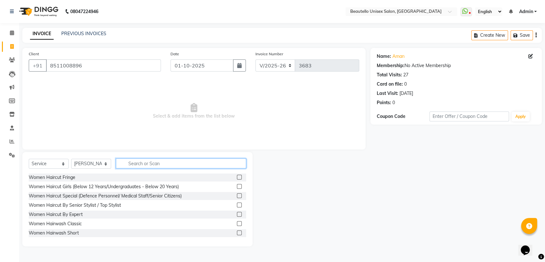
click at [138, 160] on input "text" at bounding box center [181, 163] width 130 height 10
type input "hairc"
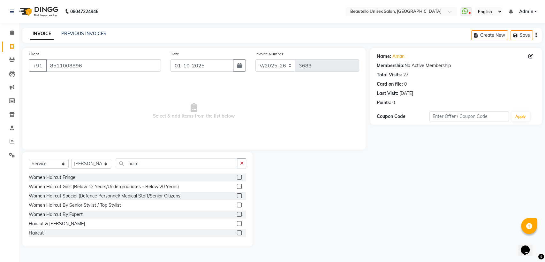
click at [237, 223] on label at bounding box center [239, 223] width 5 height 5
click at [237, 223] on input "checkbox" at bounding box center [239, 224] width 4 height 4
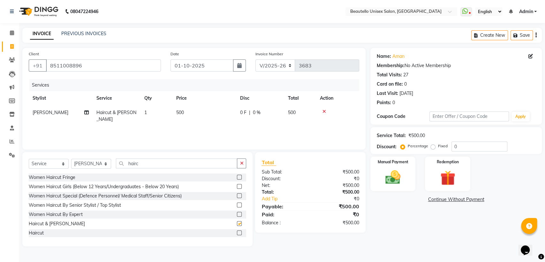
checkbox input "false"
click at [383, 173] on img at bounding box center [393, 177] width 25 height 18
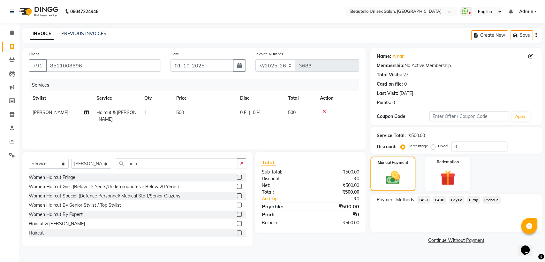
click at [456, 200] on span "PayTM" at bounding box center [456, 199] width 15 height 7
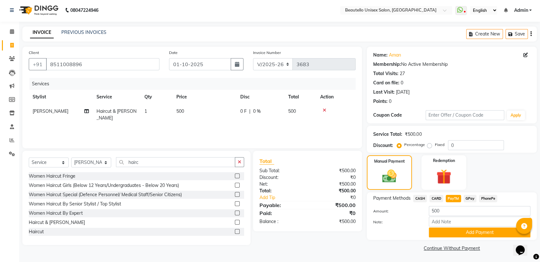
scroll to position [2, 0]
click at [449, 232] on button "Add Payment" at bounding box center [480, 232] width 102 height 10
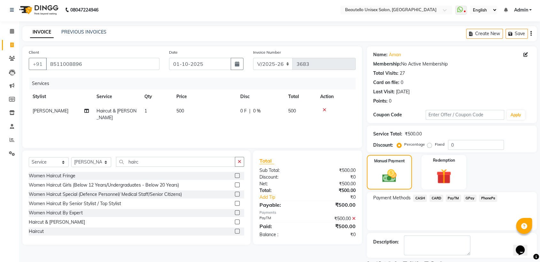
scroll to position [28, 0]
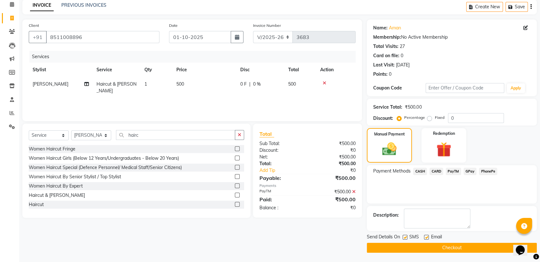
click at [406, 236] on label at bounding box center [405, 237] width 5 height 5
click at [406, 236] on input "checkbox" at bounding box center [405, 238] width 4 height 4
checkbox input "false"
click at [415, 249] on button "Checkout" at bounding box center [452, 248] width 170 height 10
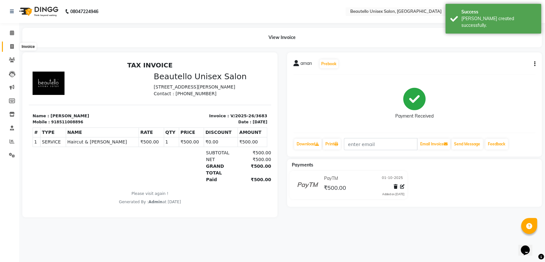
click at [8, 47] on span at bounding box center [11, 46] width 11 height 7
select select "service"
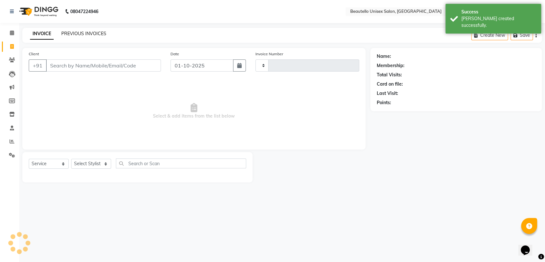
type input "3684"
select select "5051"
click at [73, 32] on link "PREVIOUS INVOICES" at bounding box center [83, 34] width 45 height 6
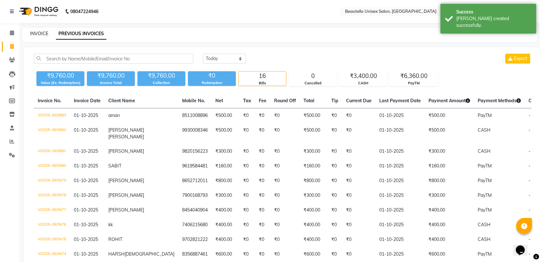
click at [41, 34] on link "INVOICE" at bounding box center [39, 34] width 18 height 6
select select "5051"
select select "service"
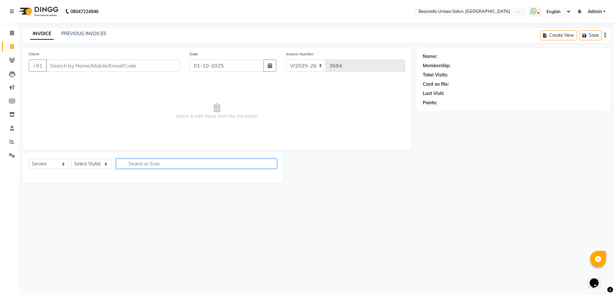
click at [259, 162] on input "text" at bounding box center [196, 163] width 161 height 10
click at [274, 123] on span "Select & add items from the list below" at bounding box center [217, 111] width 376 height 64
click at [108, 68] on input "Client" at bounding box center [113, 65] width 134 height 12
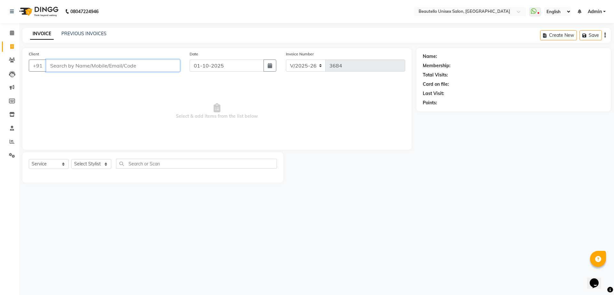
click at [105, 65] on input "Client" at bounding box center [113, 65] width 134 height 12
type input "9769093604"
click at [160, 67] on span "Add Client" at bounding box center [163, 65] width 25 height 6
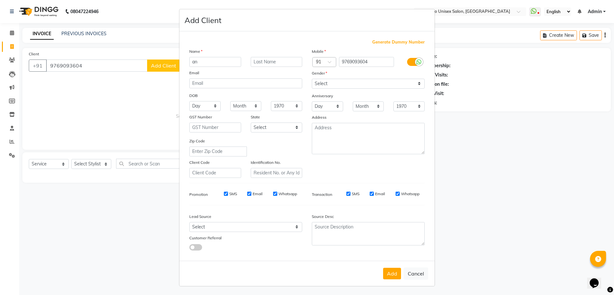
type input "a"
type input "ANIRUDH"
click at [336, 82] on select "Select Male Female Other Prefer Not To Say" at bounding box center [368, 84] width 113 height 10
select select "male"
click at [312, 79] on select "Select Male Female Other Prefer Not To Say" at bounding box center [368, 84] width 113 height 10
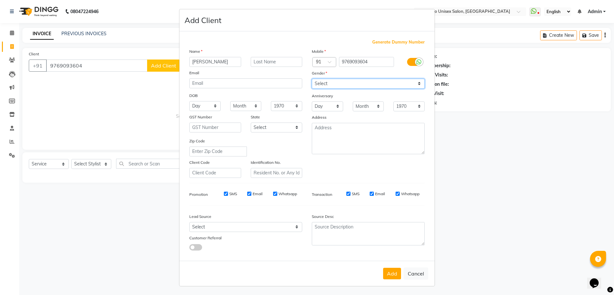
scroll to position [0, 0]
click at [391, 262] on button "Add" at bounding box center [392, 273] width 18 height 12
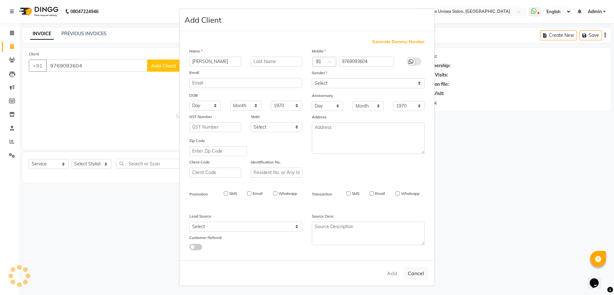
select select
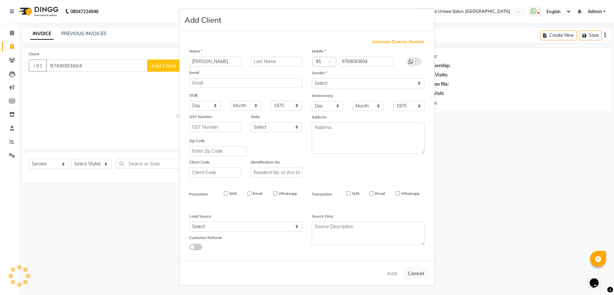
select select
checkbox input "false"
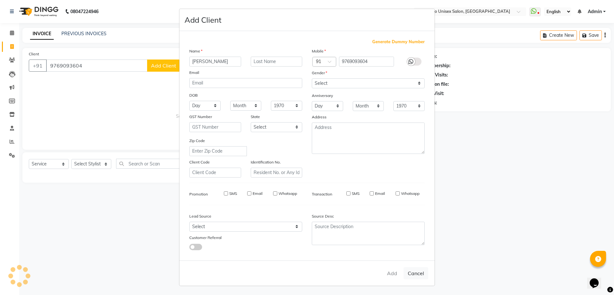
checkbox input "false"
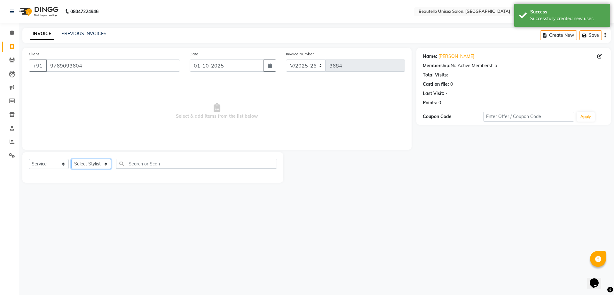
click at [94, 162] on select "Select Stylist Akki [PERSON_NAME] [PERSON_NAME] [PERSON_NAME] Sameer [PERSON_NA…" at bounding box center [91, 164] width 40 height 10
select select "31994"
click at [71, 159] on select "Select Stylist Akki [PERSON_NAME] [PERSON_NAME] [PERSON_NAME] Sameer [PERSON_NA…" at bounding box center [91, 164] width 40 height 10
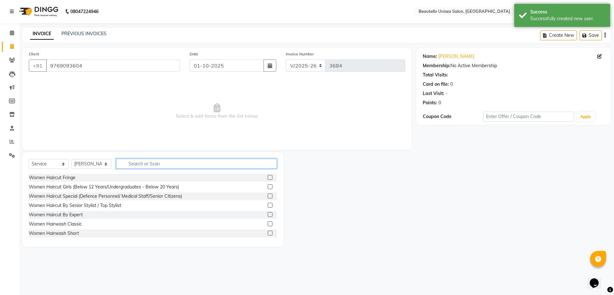
click at [161, 161] on input "text" at bounding box center [196, 163] width 161 height 10
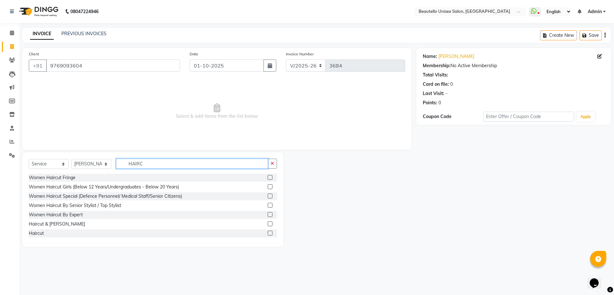
type input "HAIRC"
click at [267, 233] on label at bounding box center [269, 232] width 5 height 5
click at [267, 233] on input "checkbox" at bounding box center [269, 233] width 4 height 4
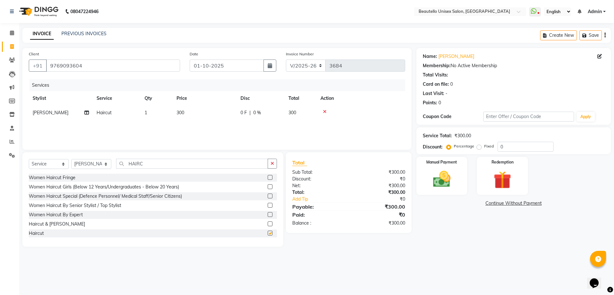
checkbox input "false"
click at [145, 160] on input "HAIRC" at bounding box center [192, 163] width 152 height 10
click at [93, 166] on select "Select Stylist Akki [PERSON_NAME] [PERSON_NAME] [PERSON_NAME] Sameer [PERSON_NA…" at bounding box center [91, 164] width 40 height 10
click at [88, 262] on div "08047224946 Select Location × Beautello Unisex Salon, Kandivali WhatsApp Status…" at bounding box center [307, 147] width 614 height 295
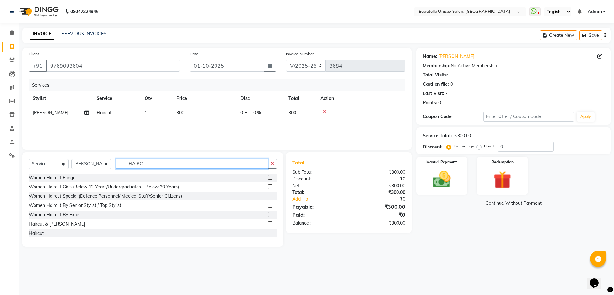
click at [136, 163] on input "HAIRC" at bounding box center [192, 163] width 152 height 10
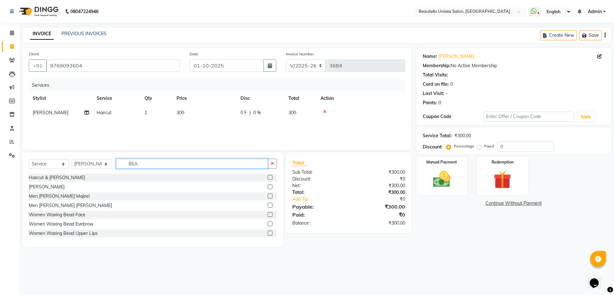
type input "BEA"
click at [267, 187] on label at bounding box center [269, 186] width 5 height 5
click at [267, 187] on input "checkbox" at bounding box center [269, 187] width 4 height 4
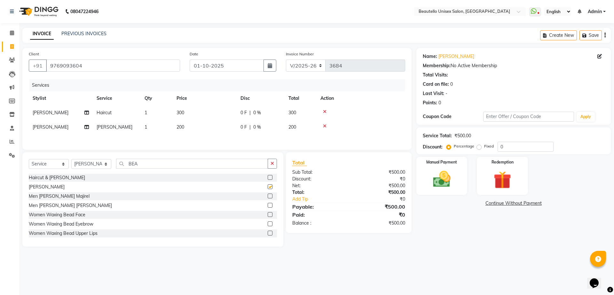
checkbox input "false"
click at [421, 175] on div "Manual Payment" at bounding box center [441, 175] width 53 height 39
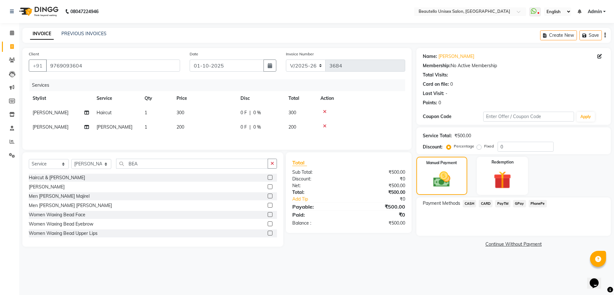
click at [500, 203] on span "PayTM" at bounding box center [502, 203] width 15 height 7
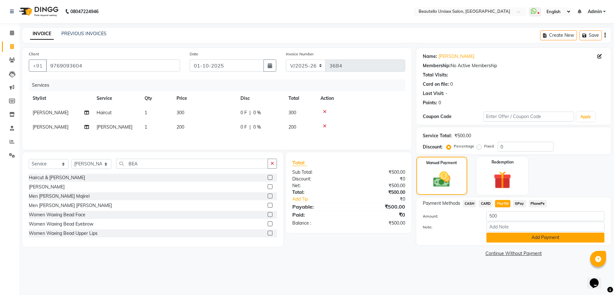
click at [502, 236] on button "Add Payment" at bounding box center [545, 237] width 118 height 10
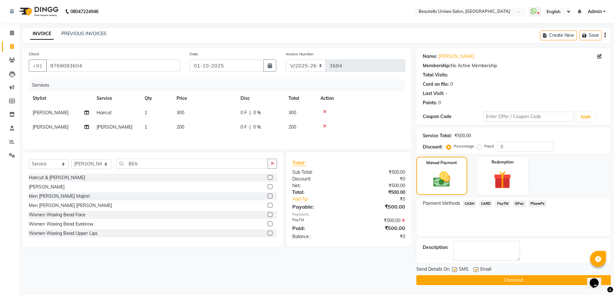
click at [455, 262] on label at bounding box center [454, 269] width 5 height 5
click at [455, 262] on input "checkbox" at bounding box center [454, 269] width 4 height 4
checkbox input "false"
click at [463, 262] on button "Checkout" at bounding box center [513, 280] width 194 height 10
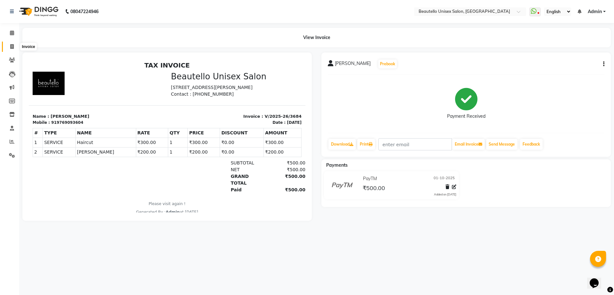
click at [12, 49] on icon at bounding box center [12, 46] width 4 height 5
select select "5051"
select select "service"
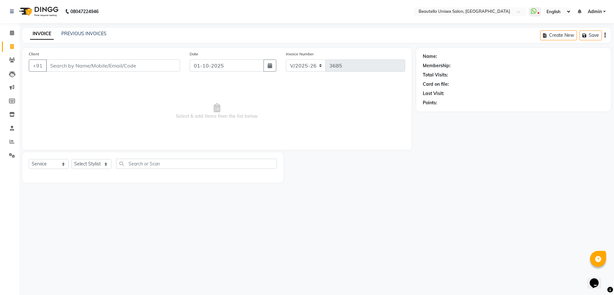
click at [87, 63] on input "Client" at bounding box center [113, 65] width 134 height 12
click at [78, 35] on link "PREVIOUS INVOICES" at bounding box center [83, 34] width 45 height 6
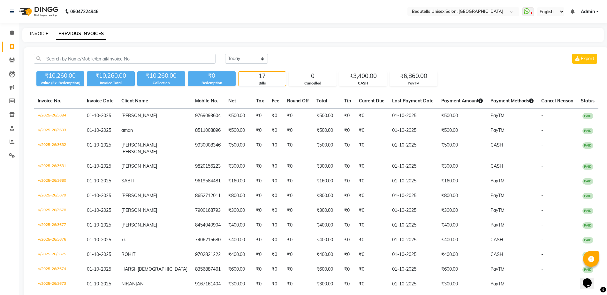
click at [41, 33] on link "INVOICE" at bounding box center [39, 34] width 18 height 6
select select "5051"
select select "service"
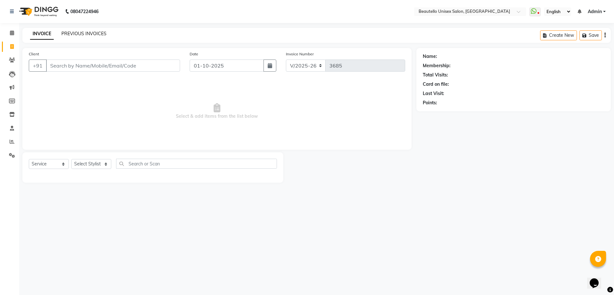
click at [79, 33] on link "PREVIOUS INVOICES" at bounding box center [83, 34] width 45 height 6
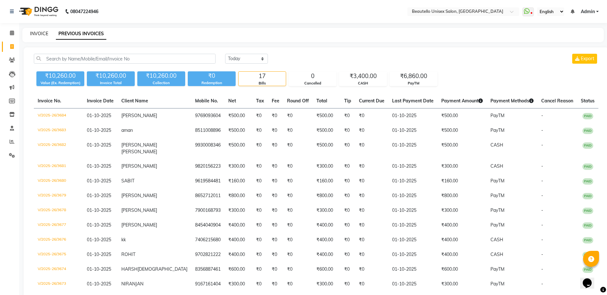
click at [41, 34] on link "INVOICE" at bounding box center [39, 34] width 18 height 6
select select "service"
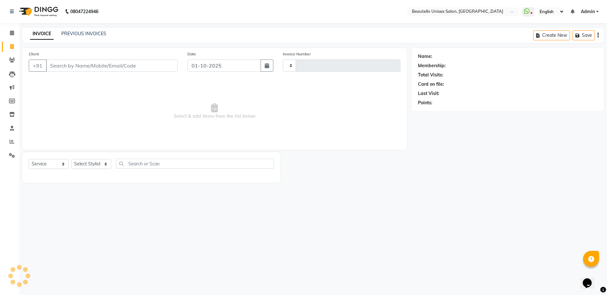
type input "3685"
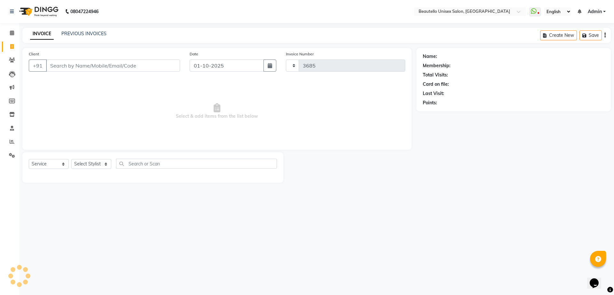
select select "5051"
click at [79, 35] on link "PREVIOUS INVOICES" at bounding box center [83, 34] width 45 height 6
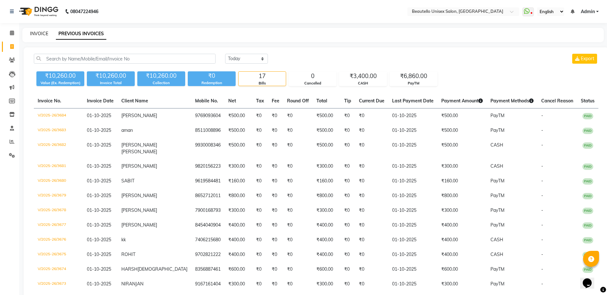
click at [40, 35] on link "INVOICE" at bounding box center [39, 34] width 18 height 6
select select "service"
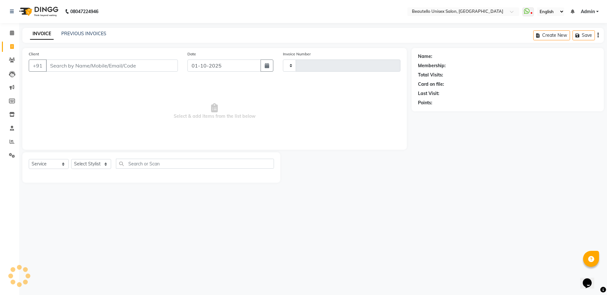
type input "3685"
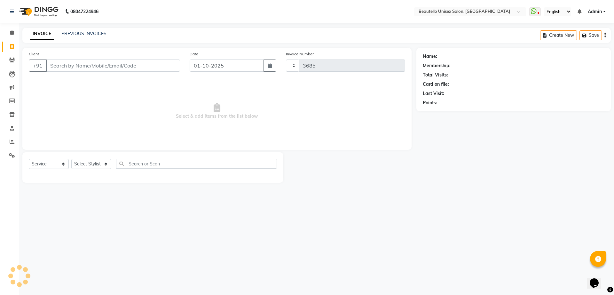
select select "5051"
click at [80, 34] on link "PREVIOUS INVOICES" at bounding box center [83, 34] width 45 height 6
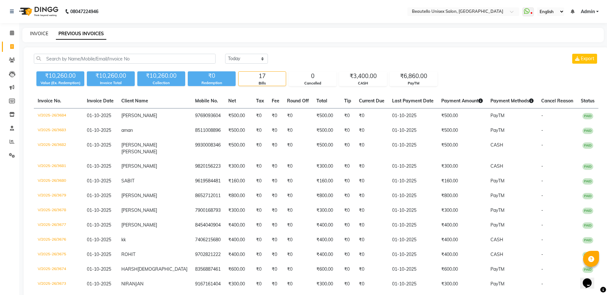
click at [41, 35] on link "INVOICE" at bounding box center [39, 34] width 18 height 6
select select "5051"
select select "service"
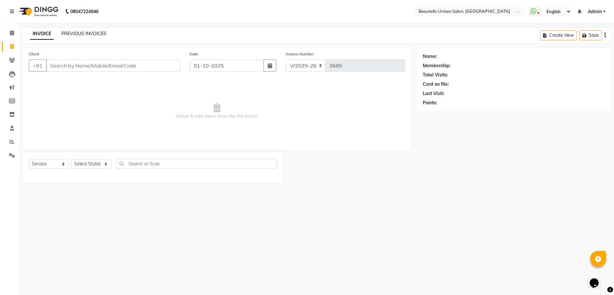
click at [79, 35] on link "PREVIOUS INVOICES" at bounding box center [83, 34] width 45 height 6
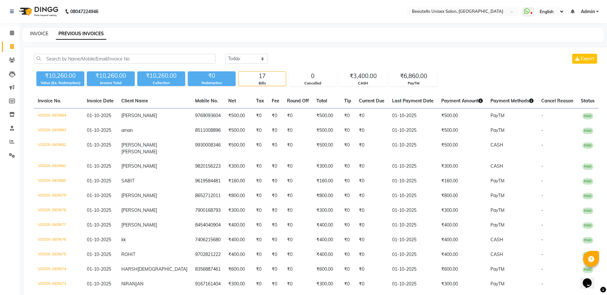
click at [43, 34] on link "INVOICE" at bounding box center [39, 34] width 18 height 6
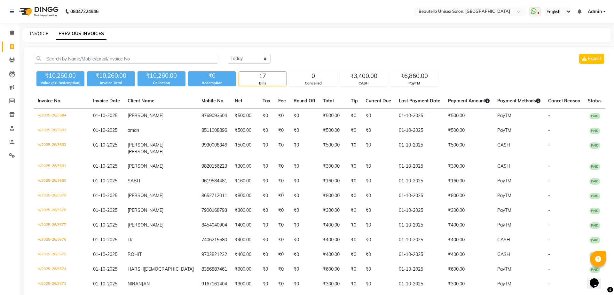
select select "5051"
select select "service"
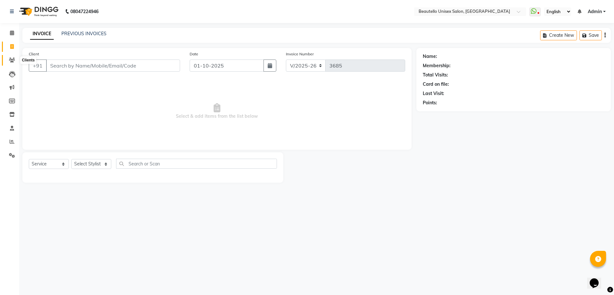
click at [15, 61] on icon at bounding box center [12, 60] width 6 height 5
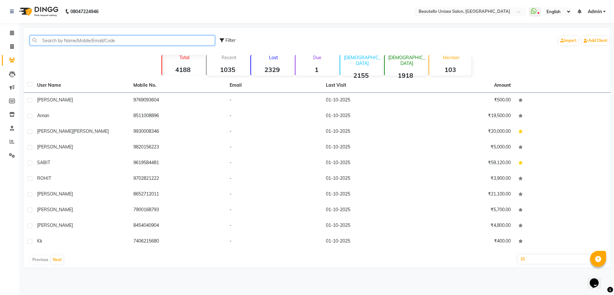
click at [62, 38] on input "text" at bounding box center [122, 40] width 185 height 10
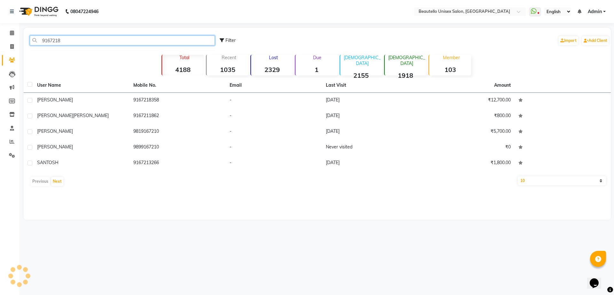
type input "91672183"
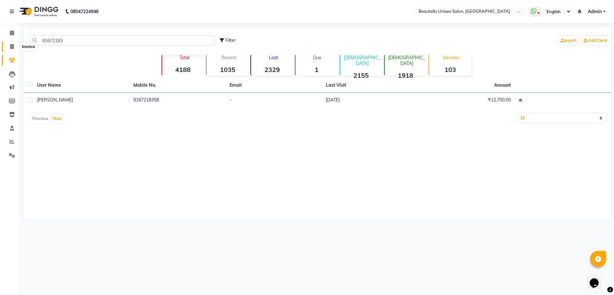
click at [12, 48] on icon at bounding box center [12, 46] width 4 height 5
select select "5051"
select select "service"
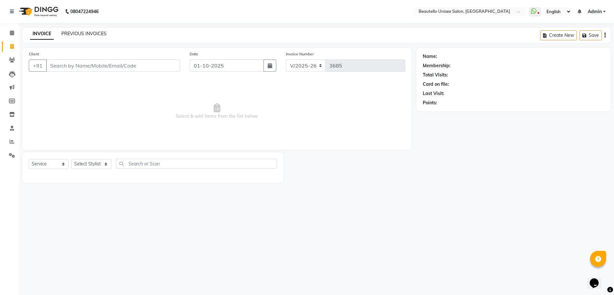
click at [75, 33] on link "PREVIOUS INVOICES" at bounding box center [83, 34] width 45 height 6
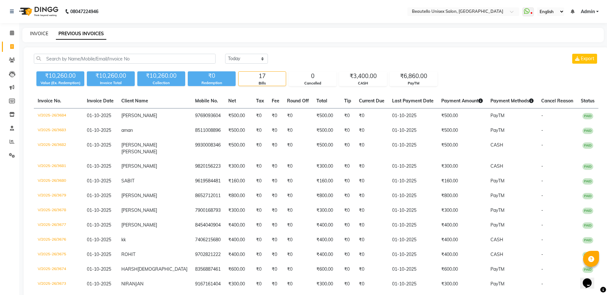
click at [39, 32] on link "INVOICE" at bounding box center [39, 34] width 18 height 6
select select "5051"
select select "service"
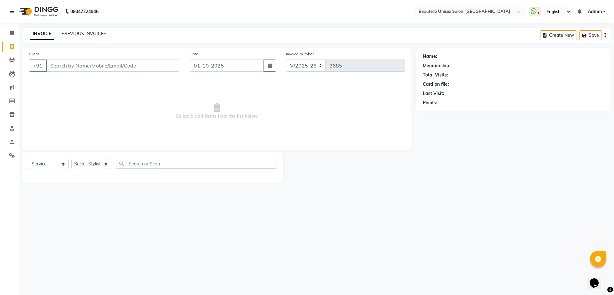
click at [65, 69] on input "Client" at bounding box center [113, 65] width 134 height 12
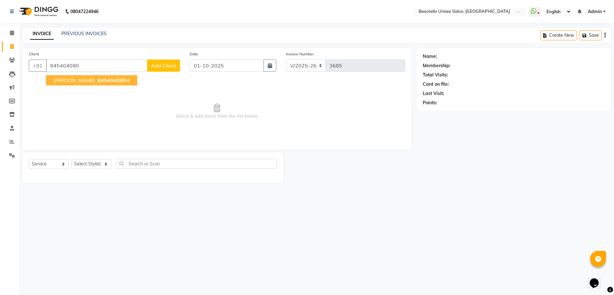
click at [78, 81] on span "[PERSON_NAME]" at bounding box center [74, 80] width 41 height 6
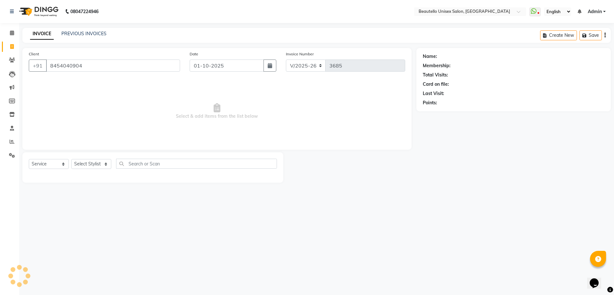
type input "8454040904"
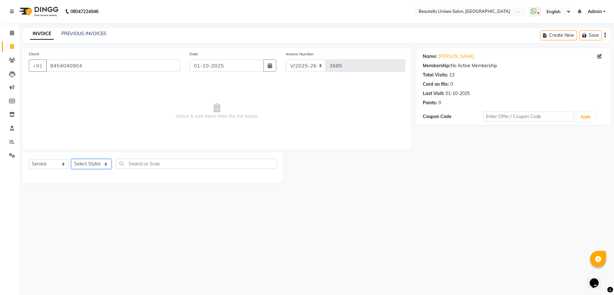
click at [86, 164] on select "Select Stylist Akki [PERSON_NAME] [PERSON_NAME] [PERSON_NAME] Sameer [PERSON_NA…" at bounding box center [91, 164] width 40 height 10
select select "31994"
click at [71, 159] on select "Select Stylist Akki [PERSON_NAME] [PERSON_NAME] [PERSON_NAME] Sameer [PERSON_NA…" at bounding box center [91, 164] width 40 height 10
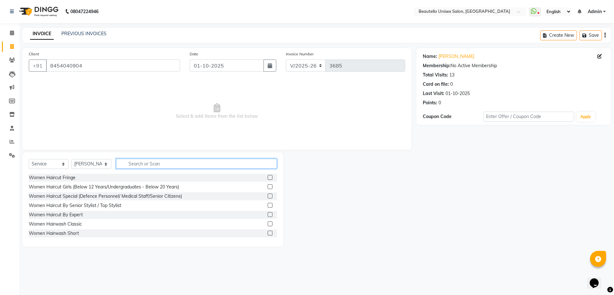
click at [170, 163] on input "text" at bounding box center [196, 163] width 161 height 10
type input "HAIRC"
click at [267, 215] on label at bounding box center [269, 214] width 5 height 5
click at [267, 215] on input "checkbox" at bounding box center [269, 214] width 4 height 4
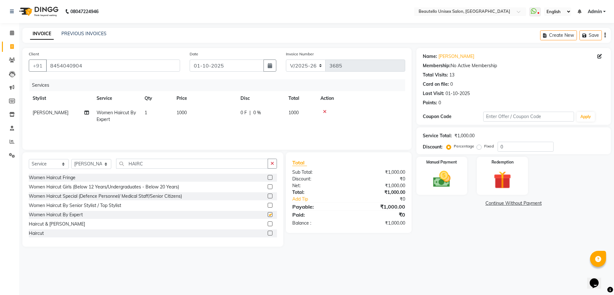
checkbox input "false"
click at [180, 110] on span "1000" at bounding box center [181, 113] width 10 height 6
select select "31994"
click at [215, 115] on input "1000" at bounding box center [234, 114] width 56 height 10
type input "800"
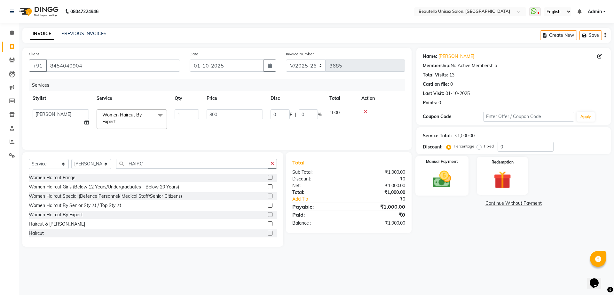
click at [430, 174] on img at bounding box center [442, 178] width 30 height 21
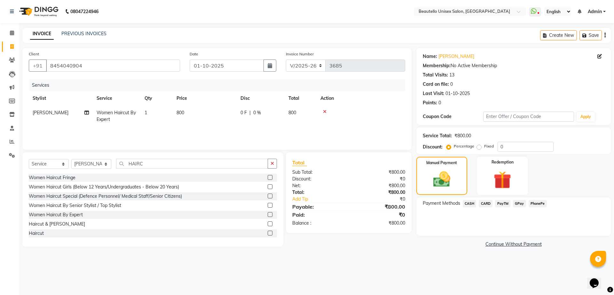
click at [502, 201] on span "PayTM" at bounding box center [502, 203] width 15 height 7
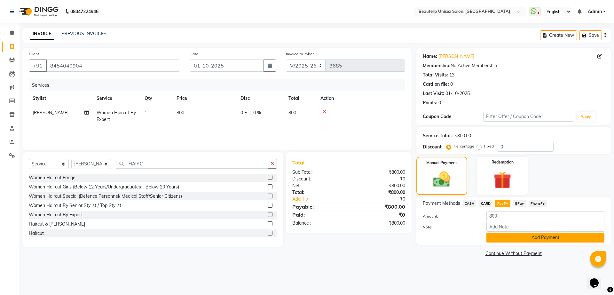
click at [509, 234] on button "Add Payment" at bounding box center [545, 237] width 118 height 10
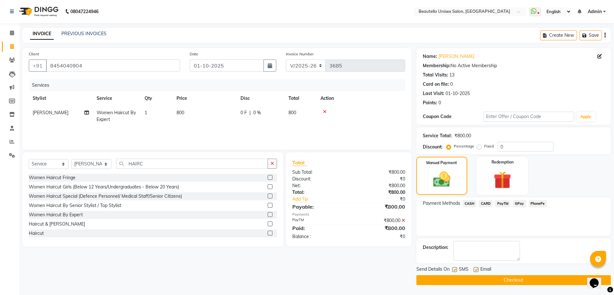
click at [454, 262] on label at bounding box center [454, 269] width 5 height 5
click at [454, 262] on input "checkbox" at bounding box center [454, 269] width 4 height 4
checkbox input "false"
click at [465, 262] on button "Checkout" at bounding box center [513, 280] width 194 height 10
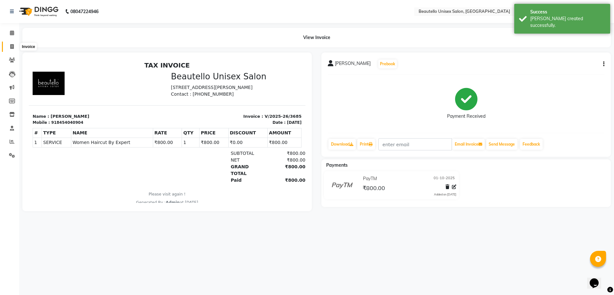
click at [13, 46] on icon at bounding box center [12, 46] width 4 height 5
select select "5051"
select select "service"
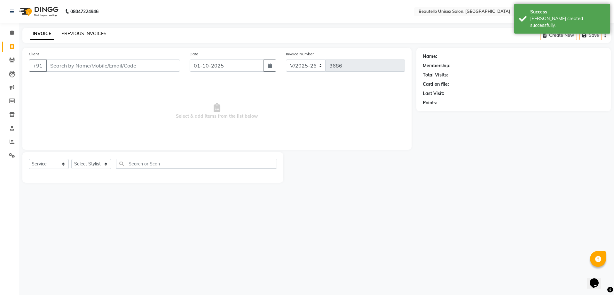
click at [76, 32] on link "PREVIOUS INVOICES" at bounding box center [83, 34] width 45 height 6
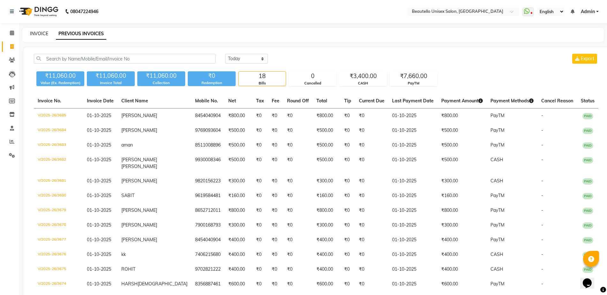
click at [41, 31] on link "INVOICE" at bounding box center [39, 34] width 18 height 6
select select "5051"
select select "service"
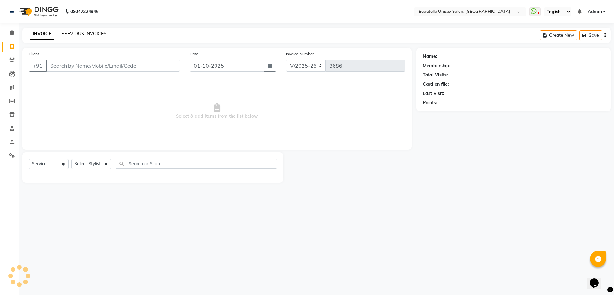
click at [73, 31] on link "PREVIOUS INVOICES" at bounding box center [83, 34] width 45 height 6
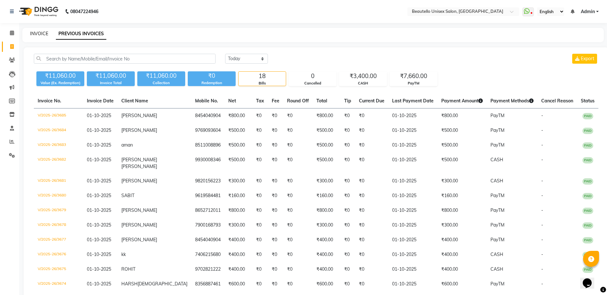
click at [37, 32] on link "INVOICE" at bounding box center [39, 34] width 18 height 6
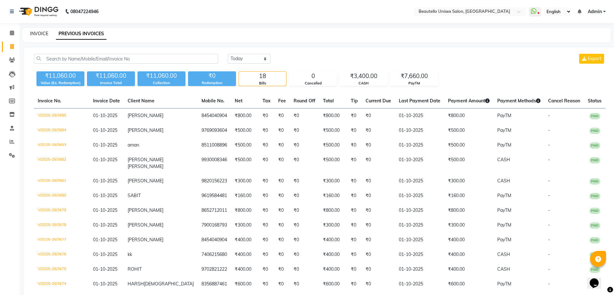
select select "5051"
select select "service"
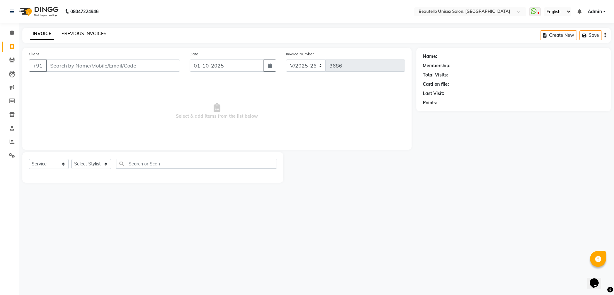
click at [74, 34] on link "PREVIOUS INVOICES" at bounding box center [83, 34] width 45 height 6
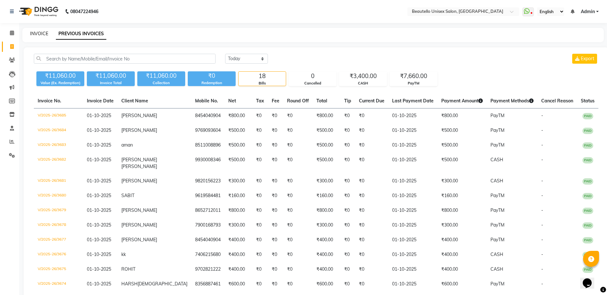
click at [42, 33] on link "INVOICE" at bounding box center [39, 34] width 18 height 6
select select "service"
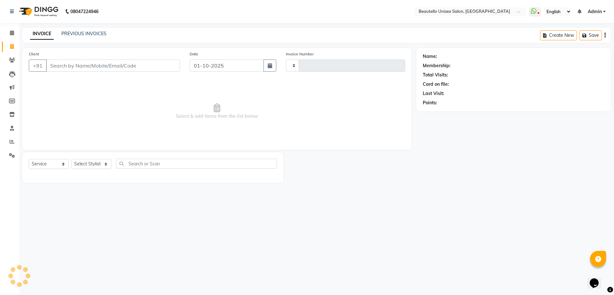
type input "3686"
select select "5051"
click at [40, 33] on link "INVOICE" at bounding box center [42, 34] width 24 height 12
